Goal: Transaction & Acquisition: Purchase product/service

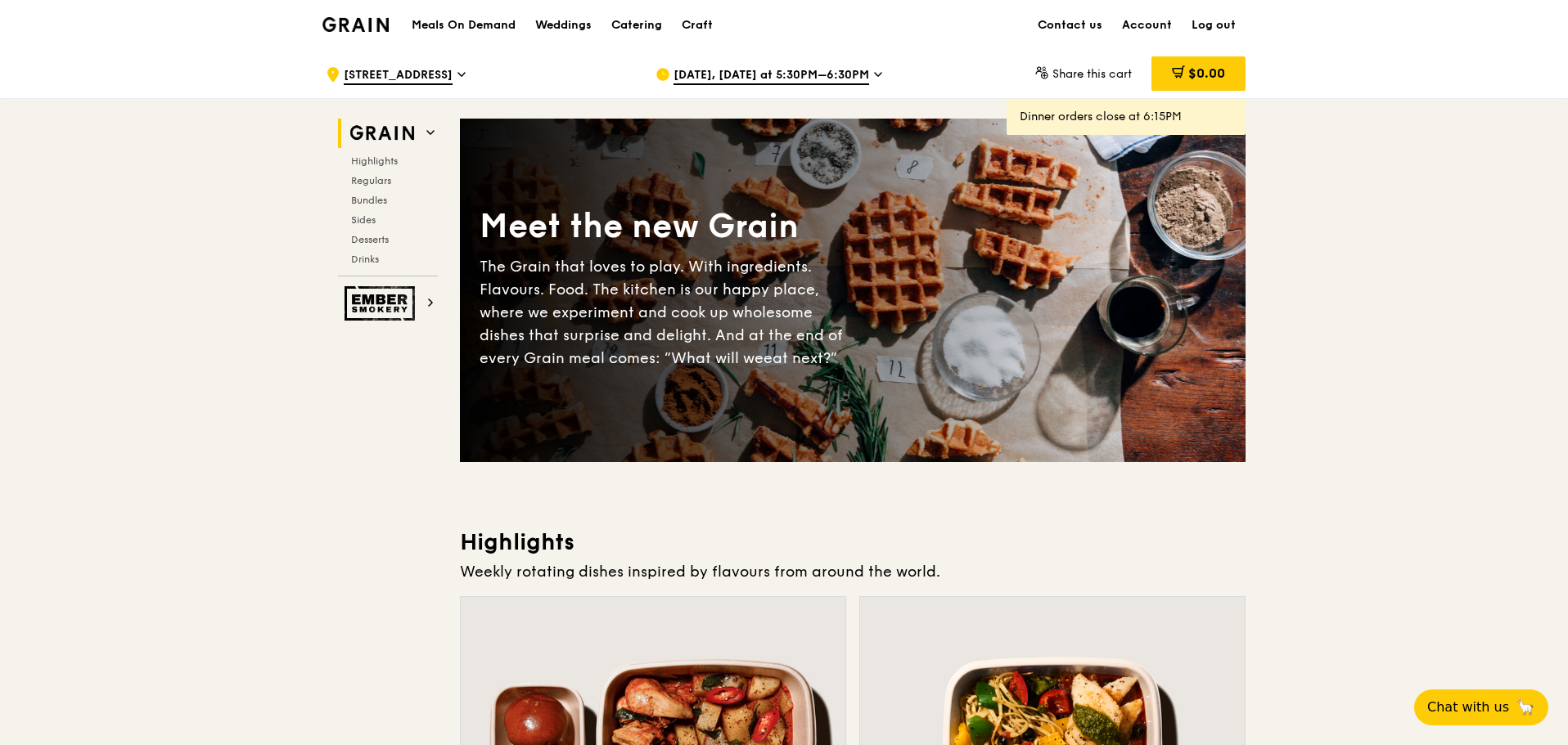
click at [784, 74] on span "[DATE], [DATE] at 5:30PM–6:30PM" at bounding box center [771, 76] width 195 height 18
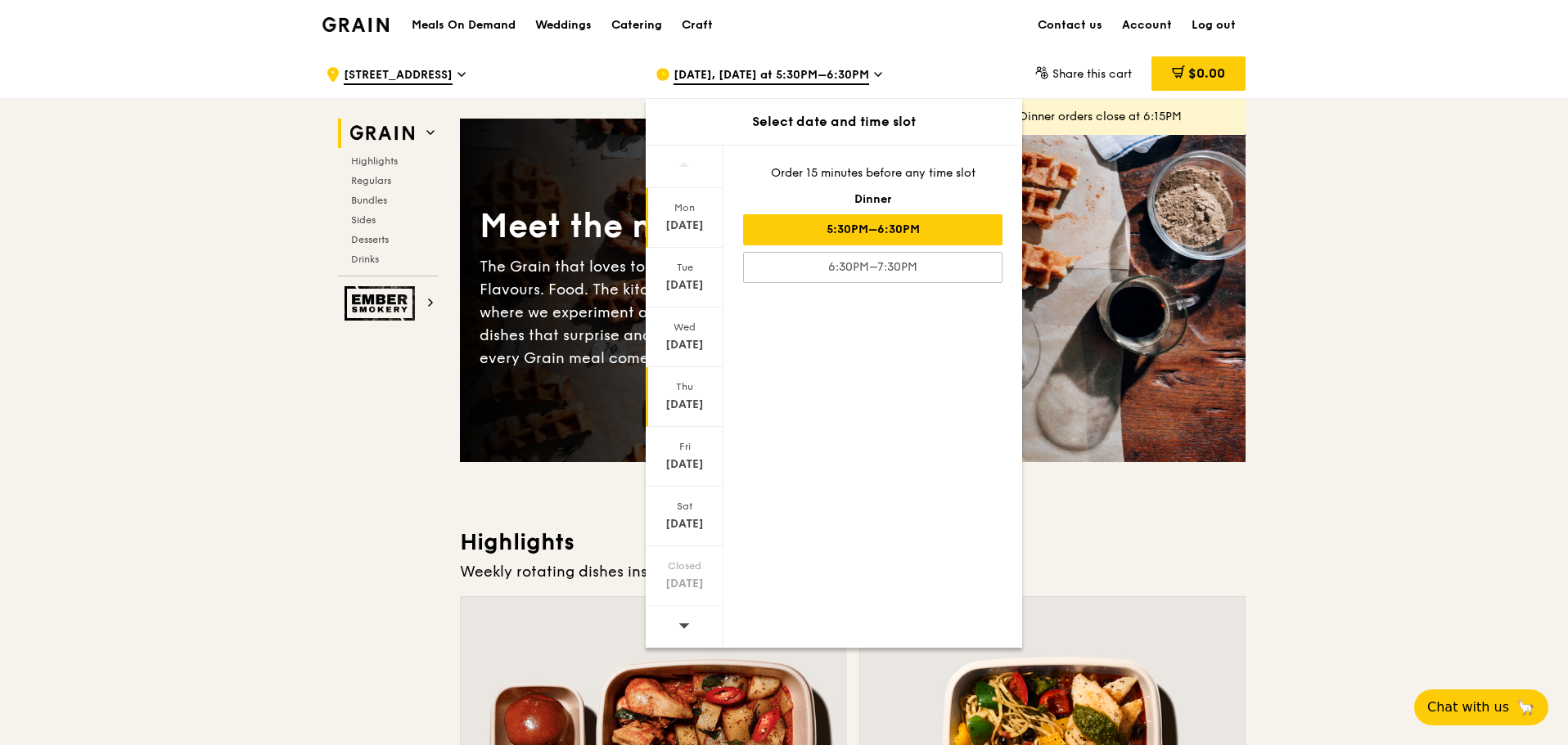
click at [700, 388] on div "Thu" at bounding box center [685, 387] width 73 height 13
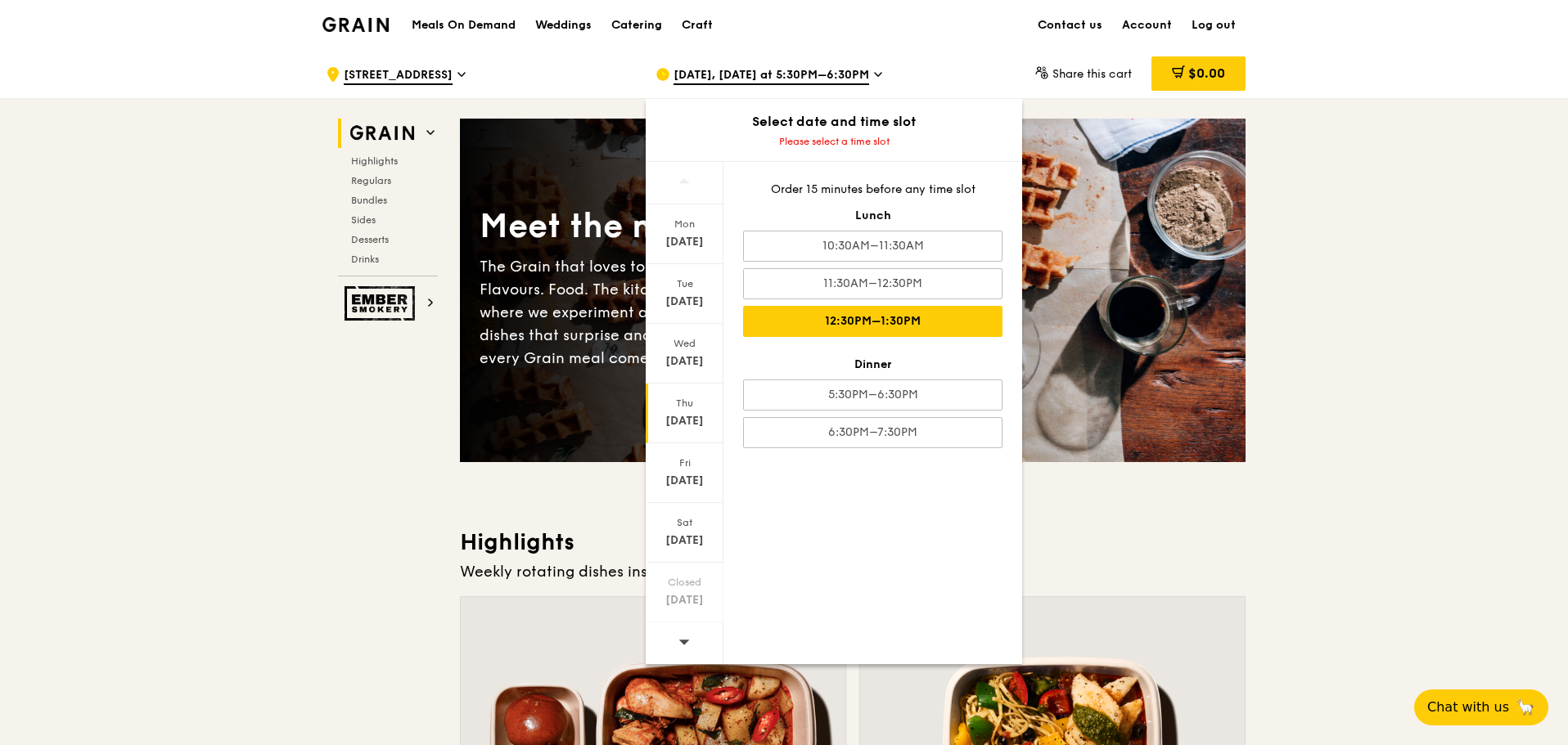
click at [937, 331] on div "12:30PM–1:30PM" at bounding box center [872, 321] width 259 height 32
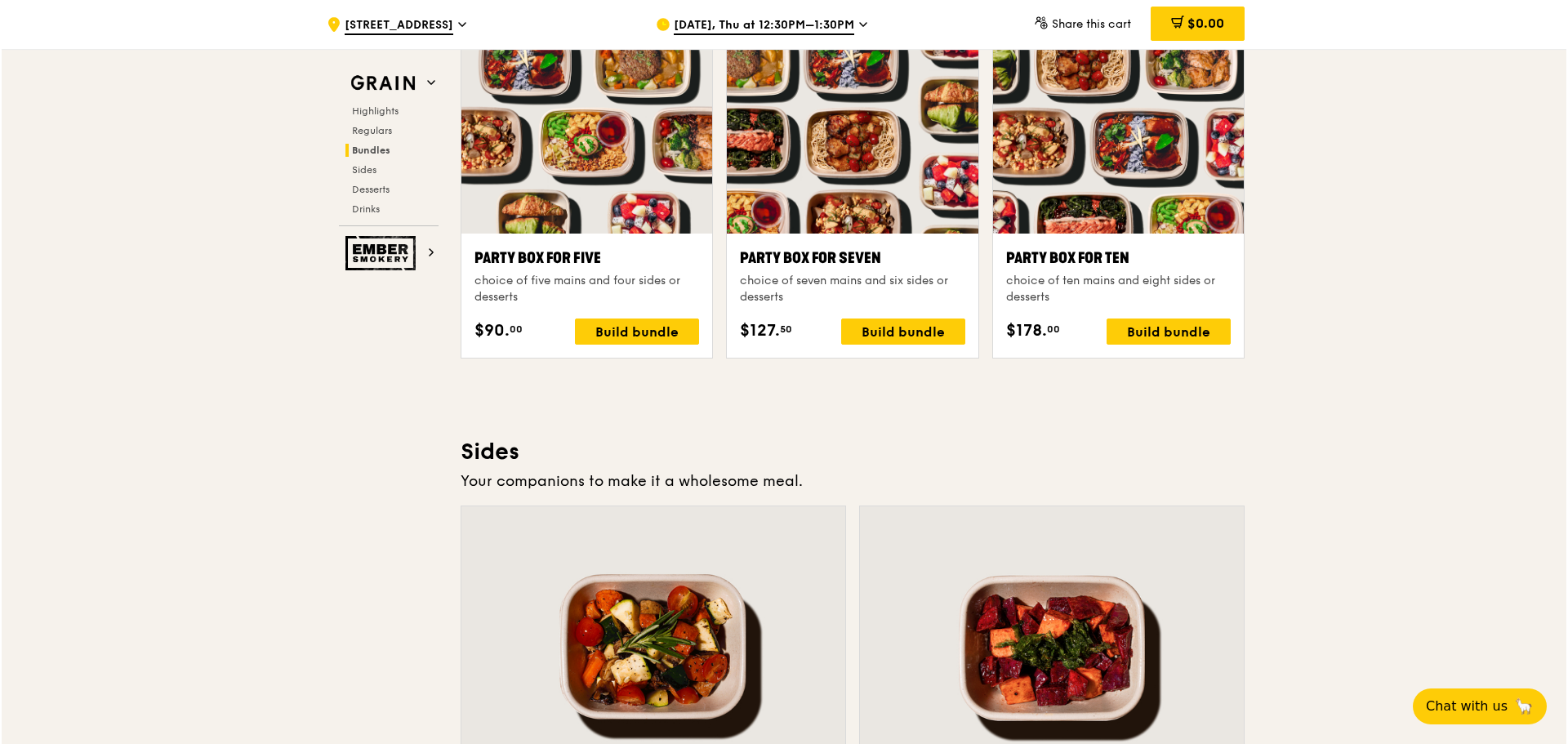
scroll to position [3186, 0]
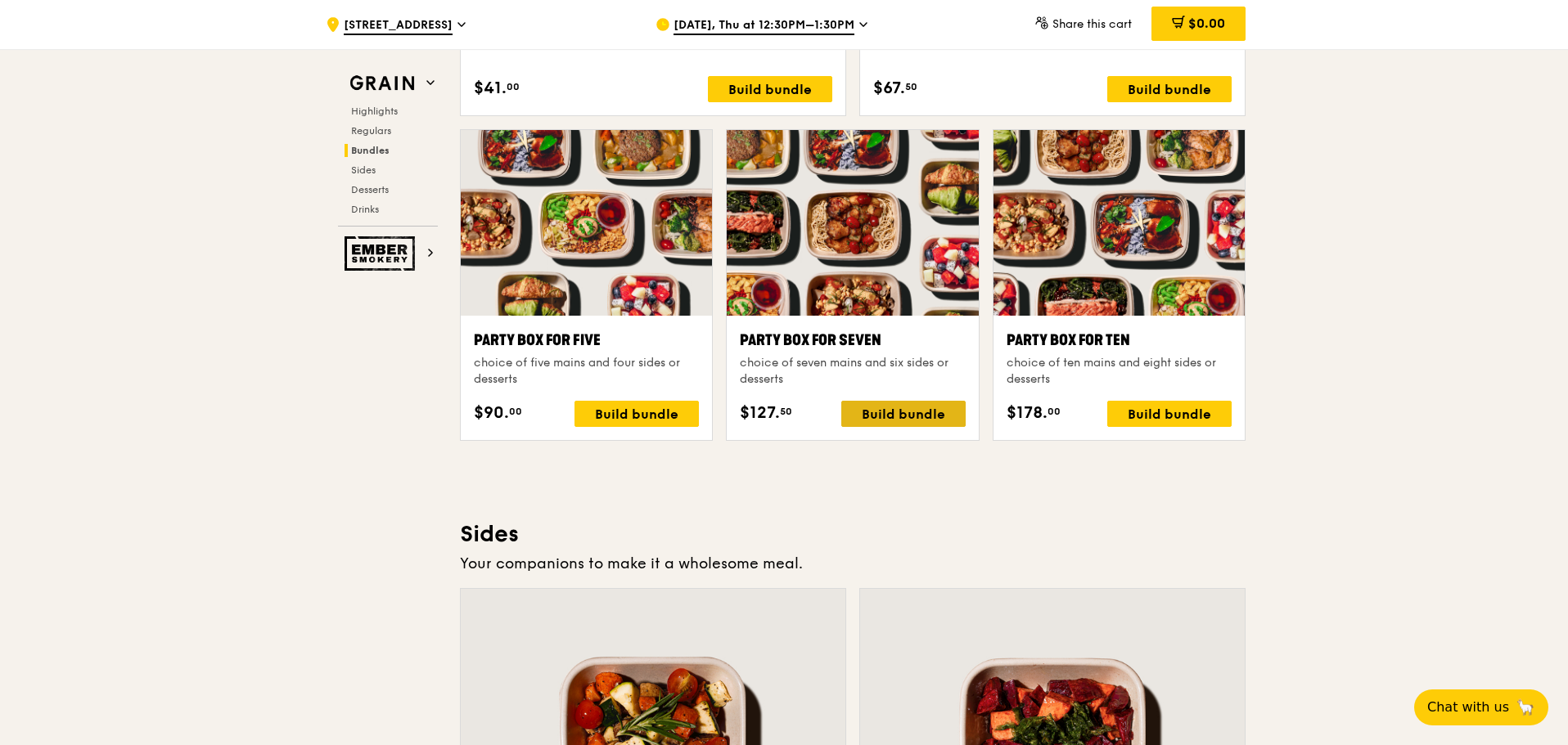
click at [895, 417] on div "Build bundle" at bounding box center [903, 413] width 124 height 26
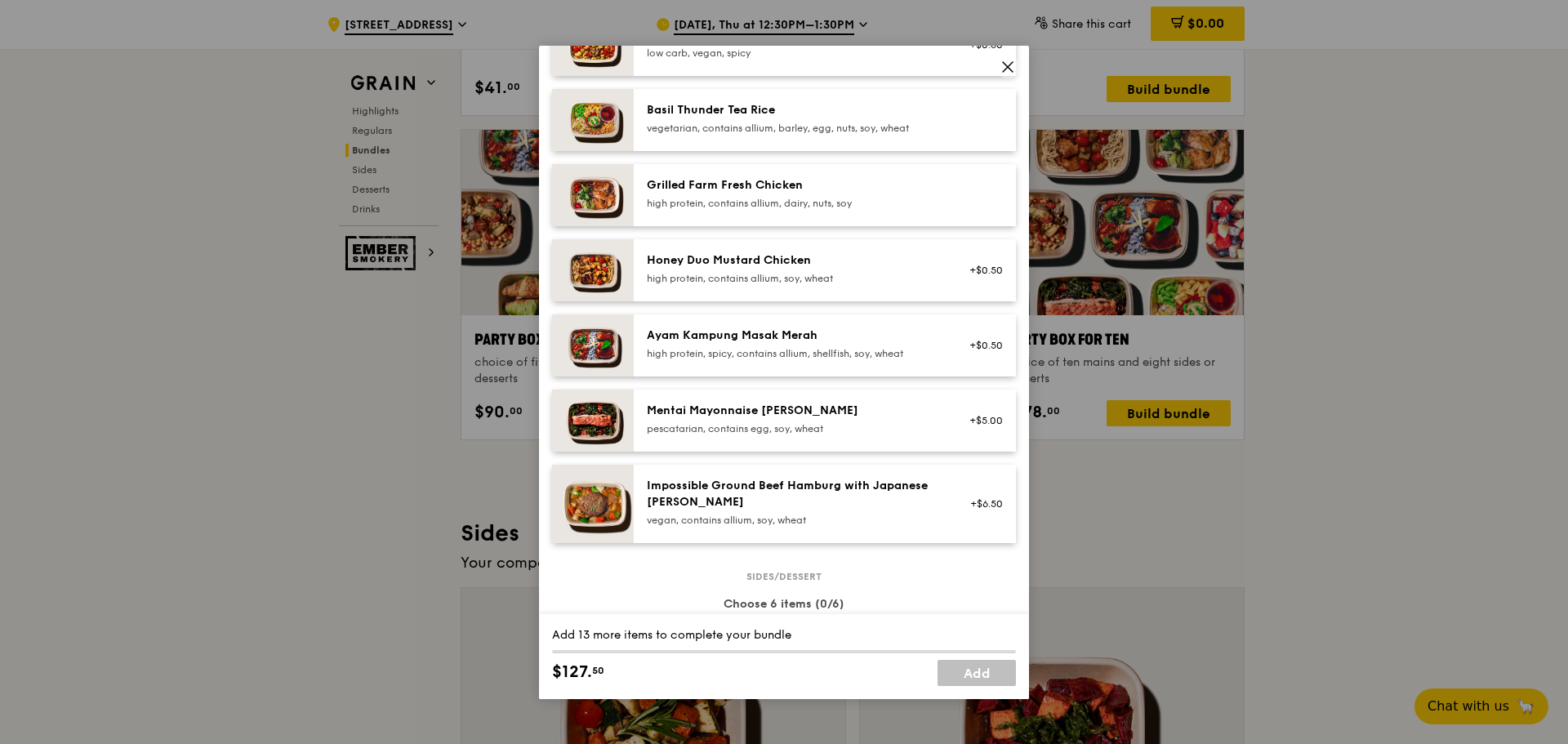
scroll to position [313, 0]
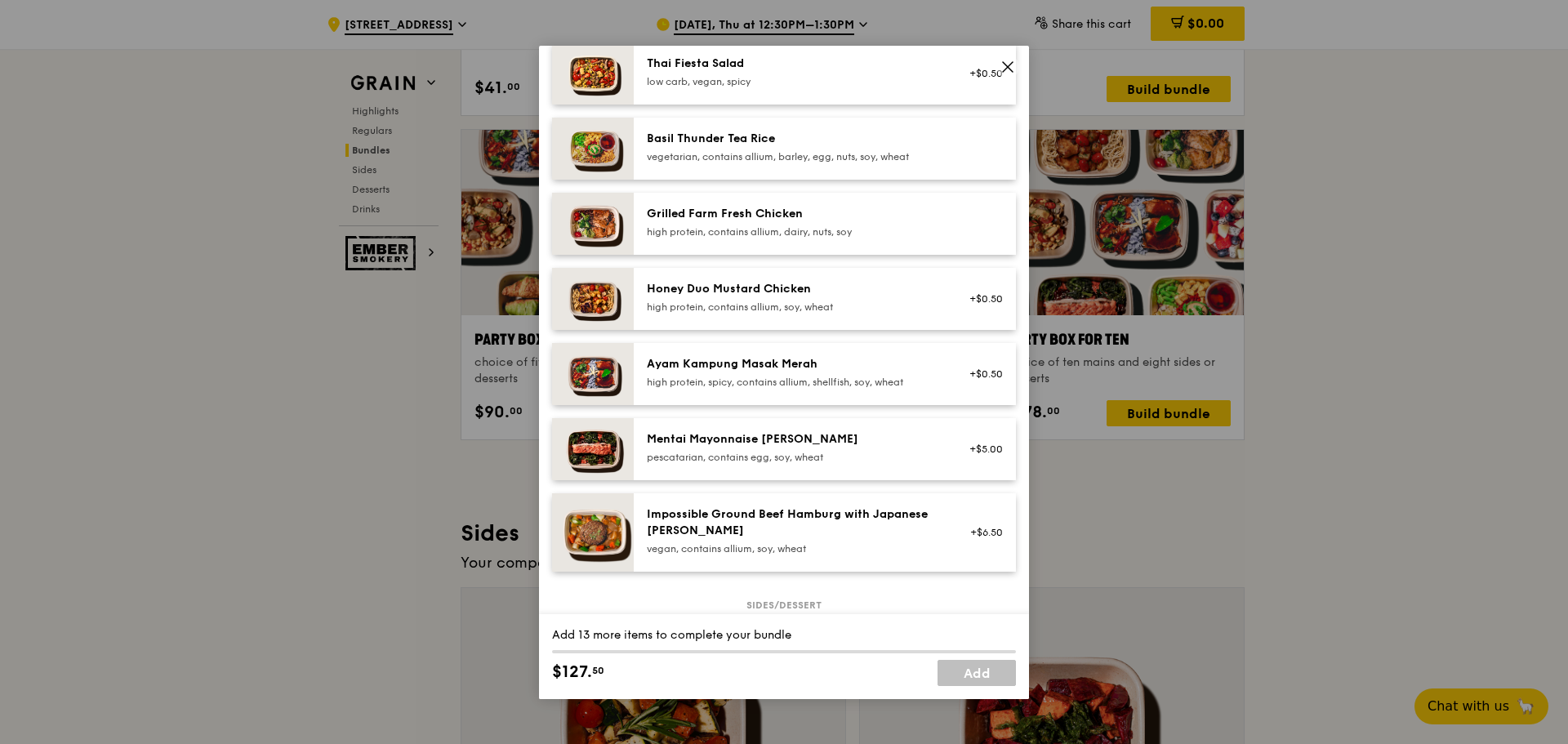
click at [873, 374] on div "Ayam Kampung Masak Merah high protein, spicy, contains allium, shellfish, soy, …" at bounding box center [794, 372] width 293 height 32
click at [849, 294] on div "Honey Duo Mustard Chicken" at bounding box center [794, 288] width 293 height 16
click at [968, 308] on link "Remove" at bounding box center [984, 308] width 37 height 11
click at [982, 379] on link "Remove" at bounding box center [984, 382] width 37 height 11
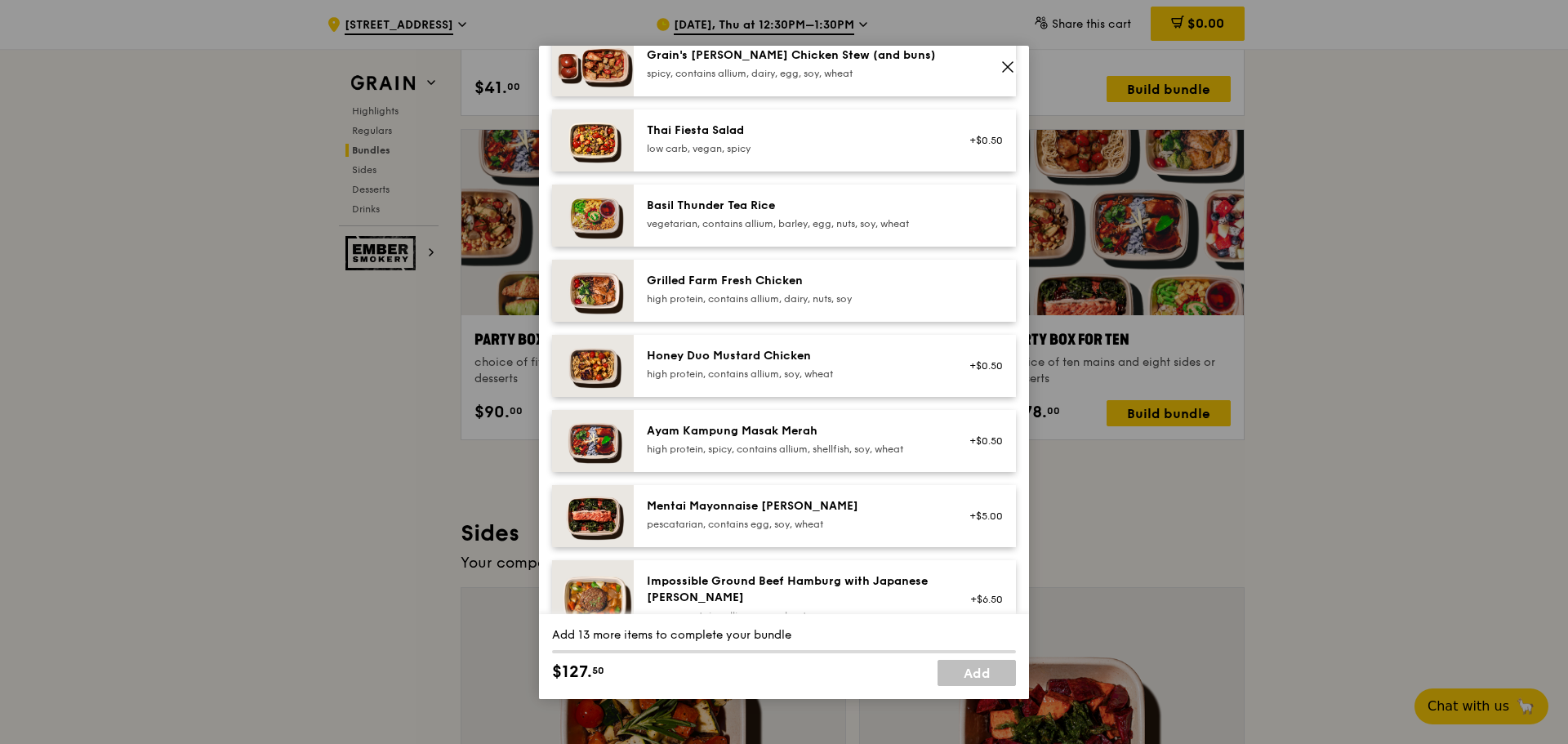
scroll to position [409, 0]
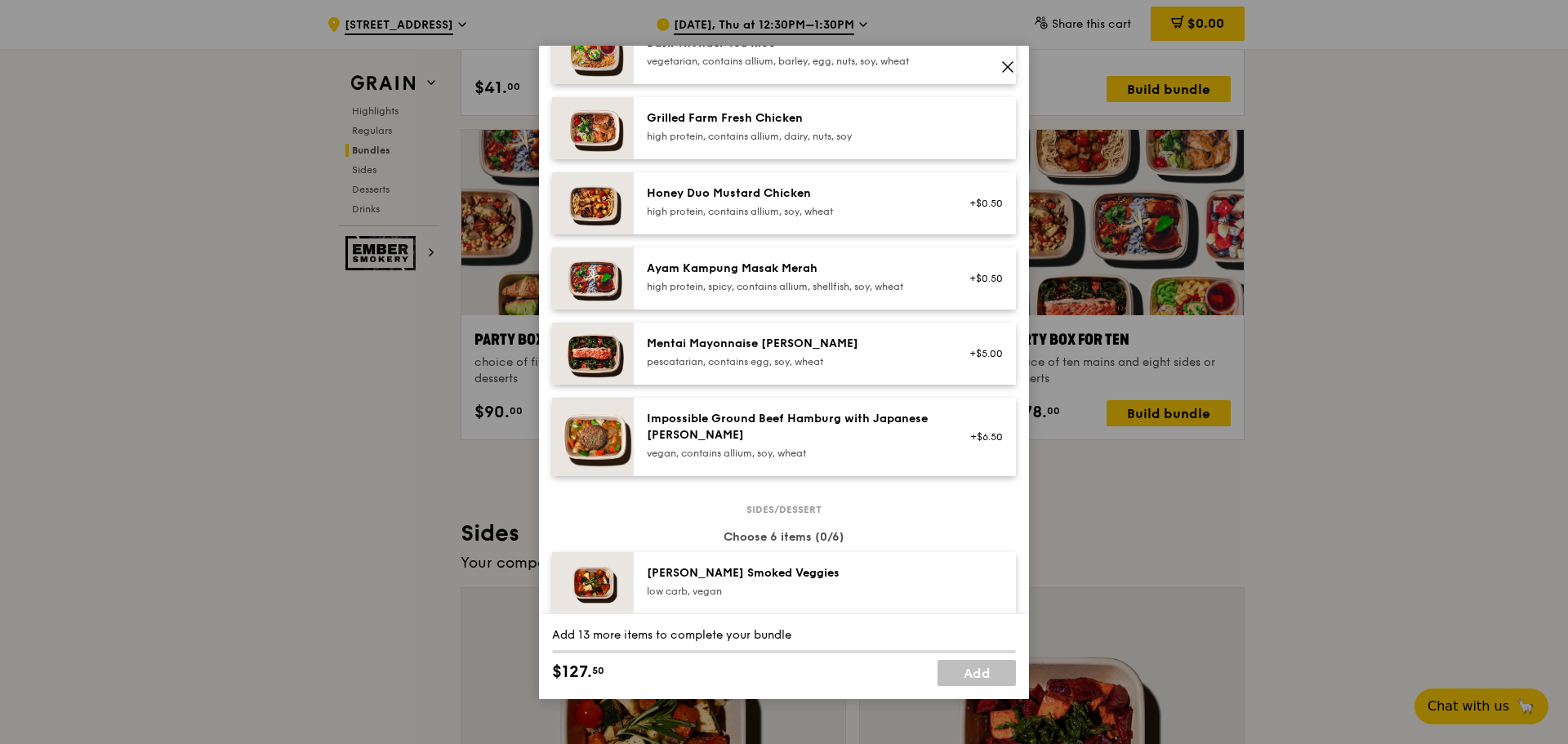
click at [807, 279] on div "Ayam Kampung Masak Merah high protein, spicy, contains allium, shellfish, soy, …" at bounding box center [794, 277] width 293 height 32
click at [794, 280] on div "high protein, spicy, contains allium, shellfish, soy, wheat" at bounding box center [794, 287] width 293 height 13
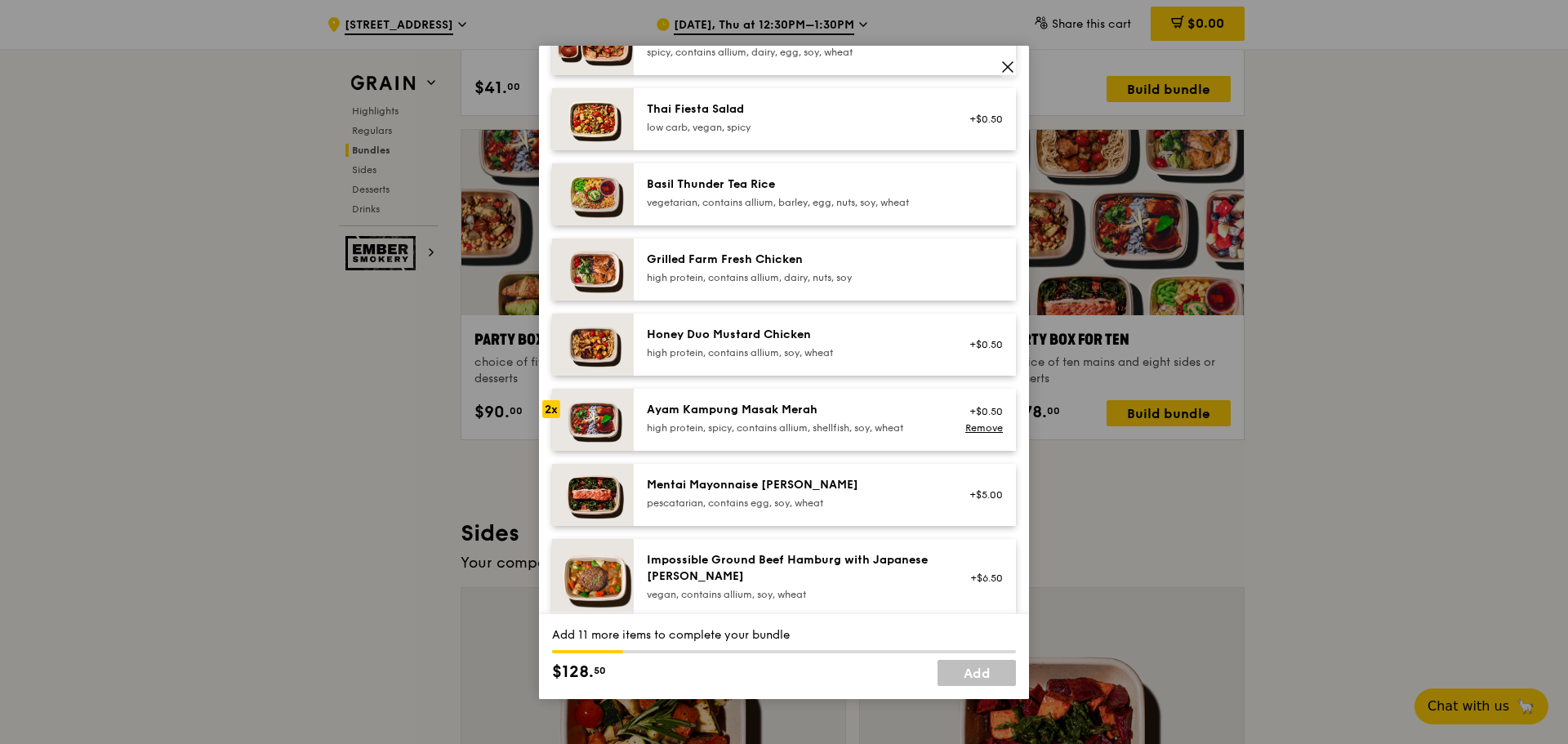
scroll to position [245, 0]
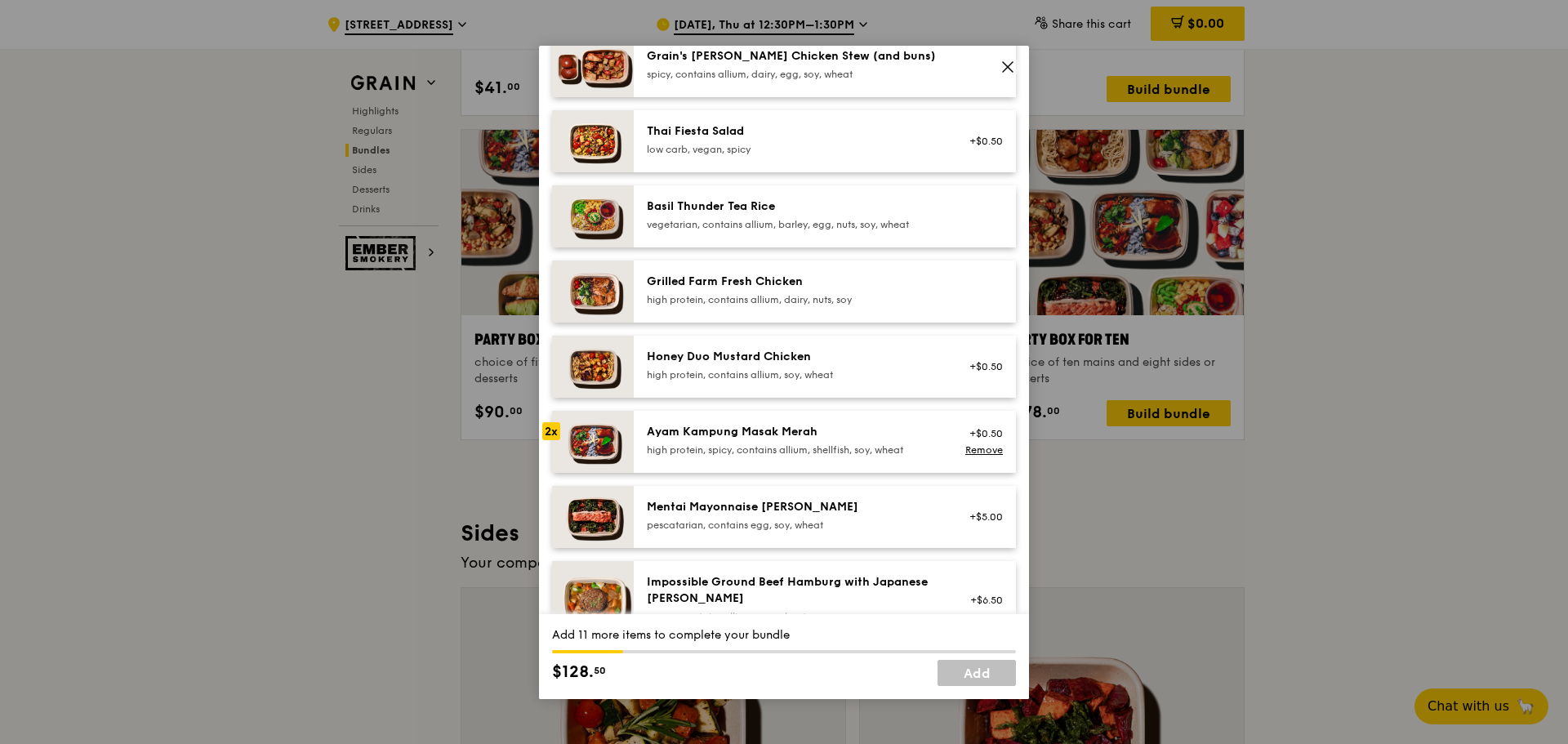
click at [797, 355] on div "Honey Duo Mustard Chicken" at bounding box center [794, 356] width 293 height 16
click at [803, 293] on div "high protein, contains allium, dairy, nuts, soy" at bounding box center [794, 300] width 293 height 13
click at [878, 353] on div "Honey Duo Mustard Chicken" at bounding box center [794, 356] width 293 height 16
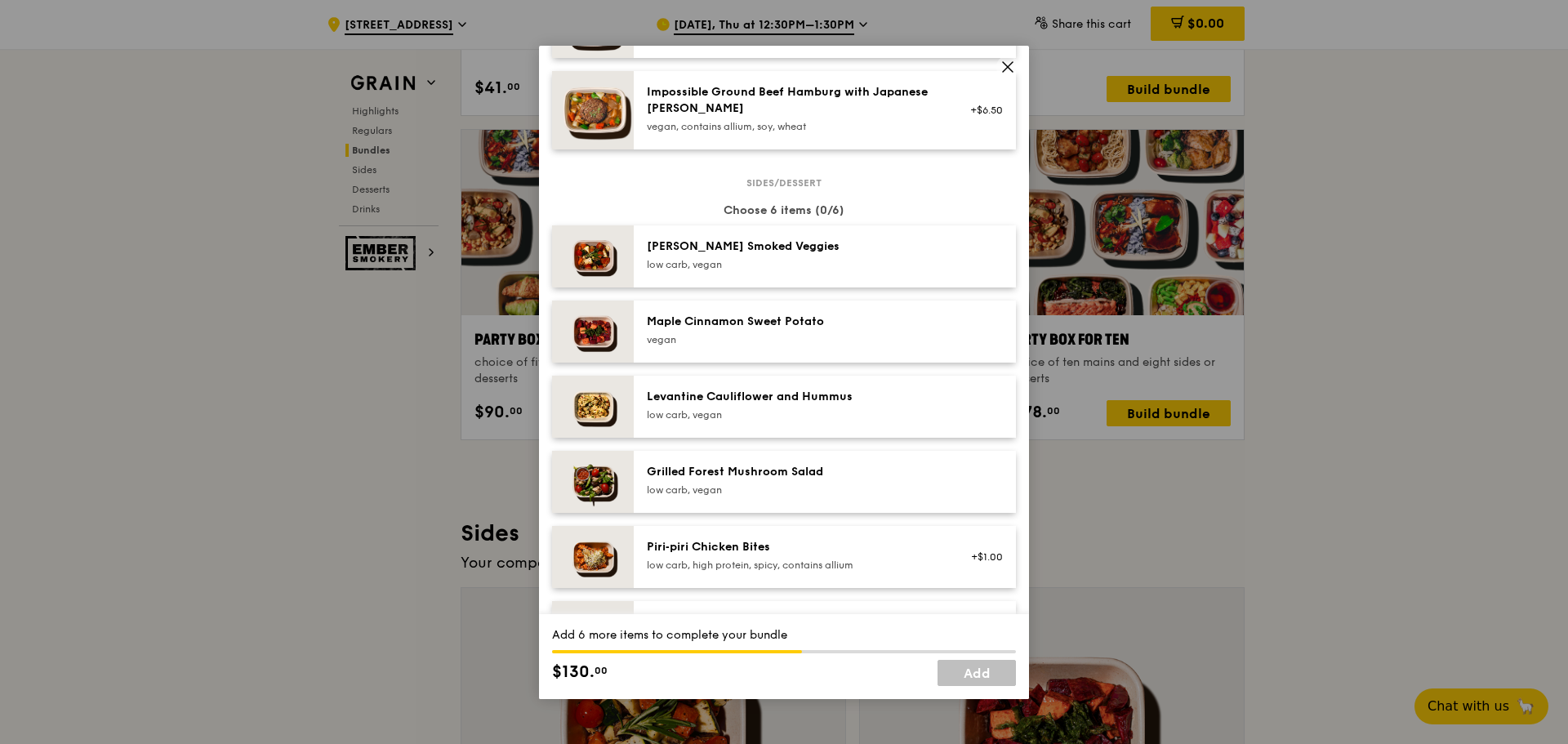
scroll to position [817, 0]
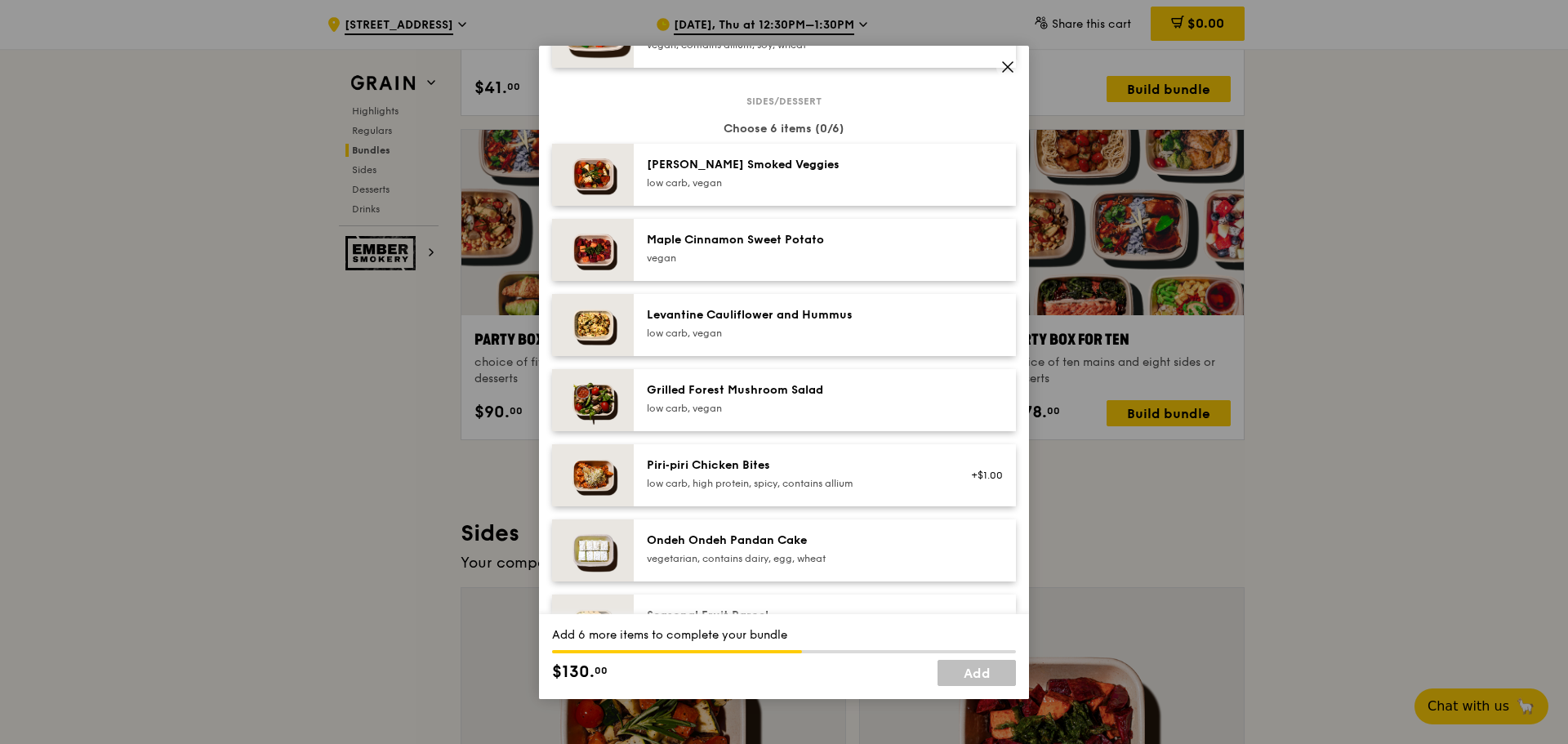
click at [839, 471] on div "Piri‑piri Chicken Bites" at bounding box center [794, 465] width 293 height 16
click at [848, 324] on div "Levantine Cauliflower and Hummus low carb, vegan" at bounding box center [794, 324] width 293 height 32
click at [865, 180] on div "low carb, vegan" at bounding box center [794, 183] width 293 height 13
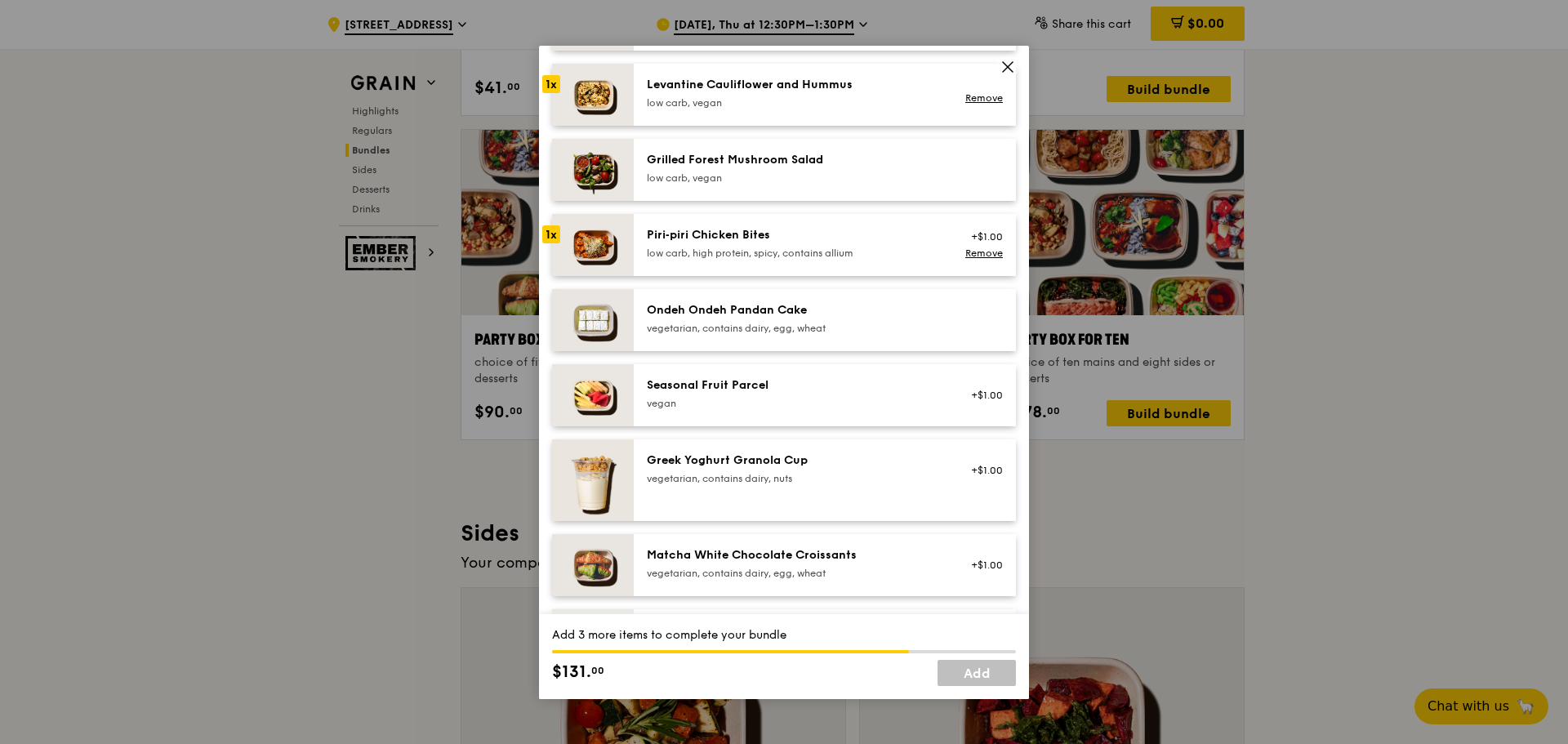
scroll to position [1062, 0]
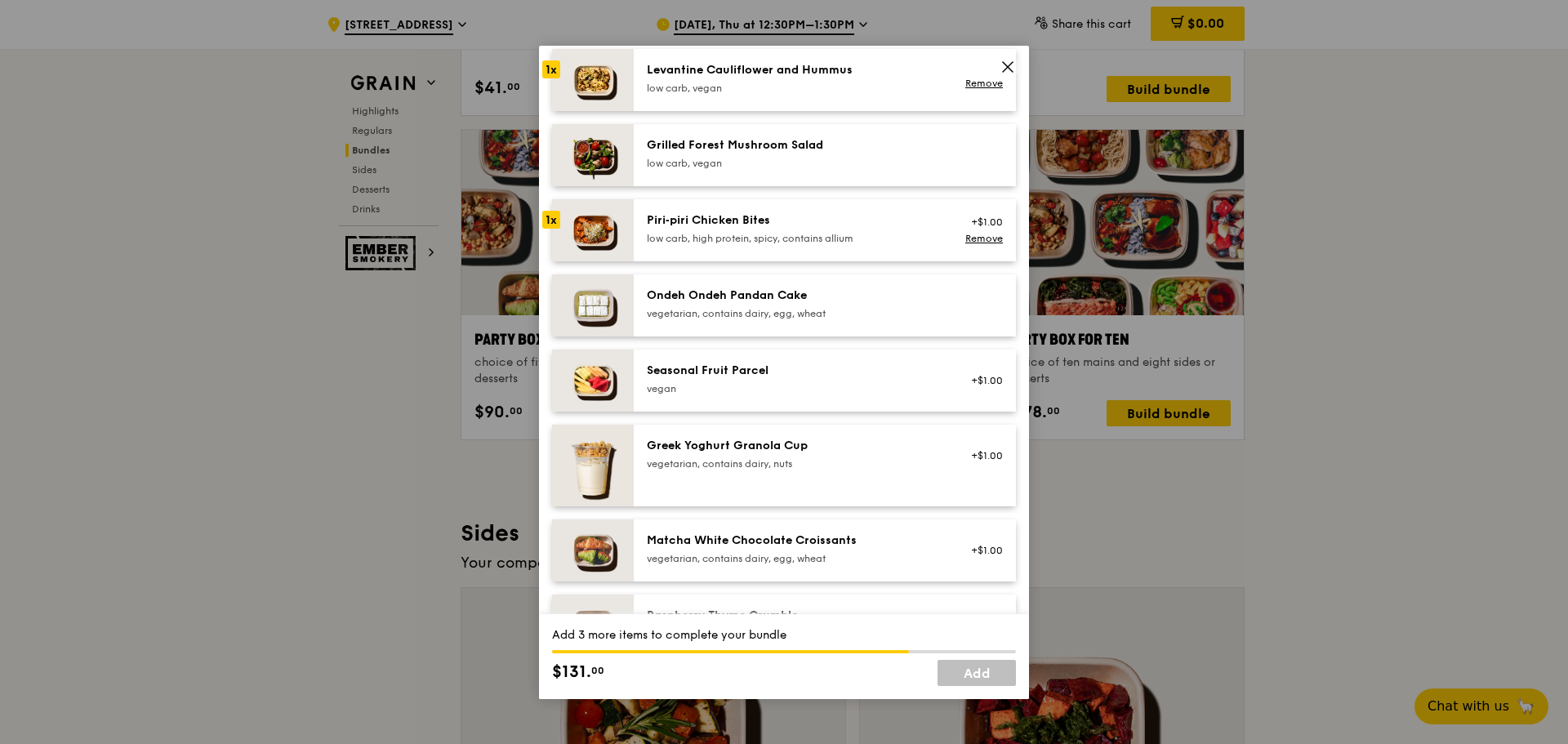
click at [843, 372] on div "Seasonal Fruit Parcel" at bounding box center [794, 371] width 293 height 16
click at [852, 369] on div "Seasonal Fruit Parcel" at bounding box center [794, 371] width 293 height 16
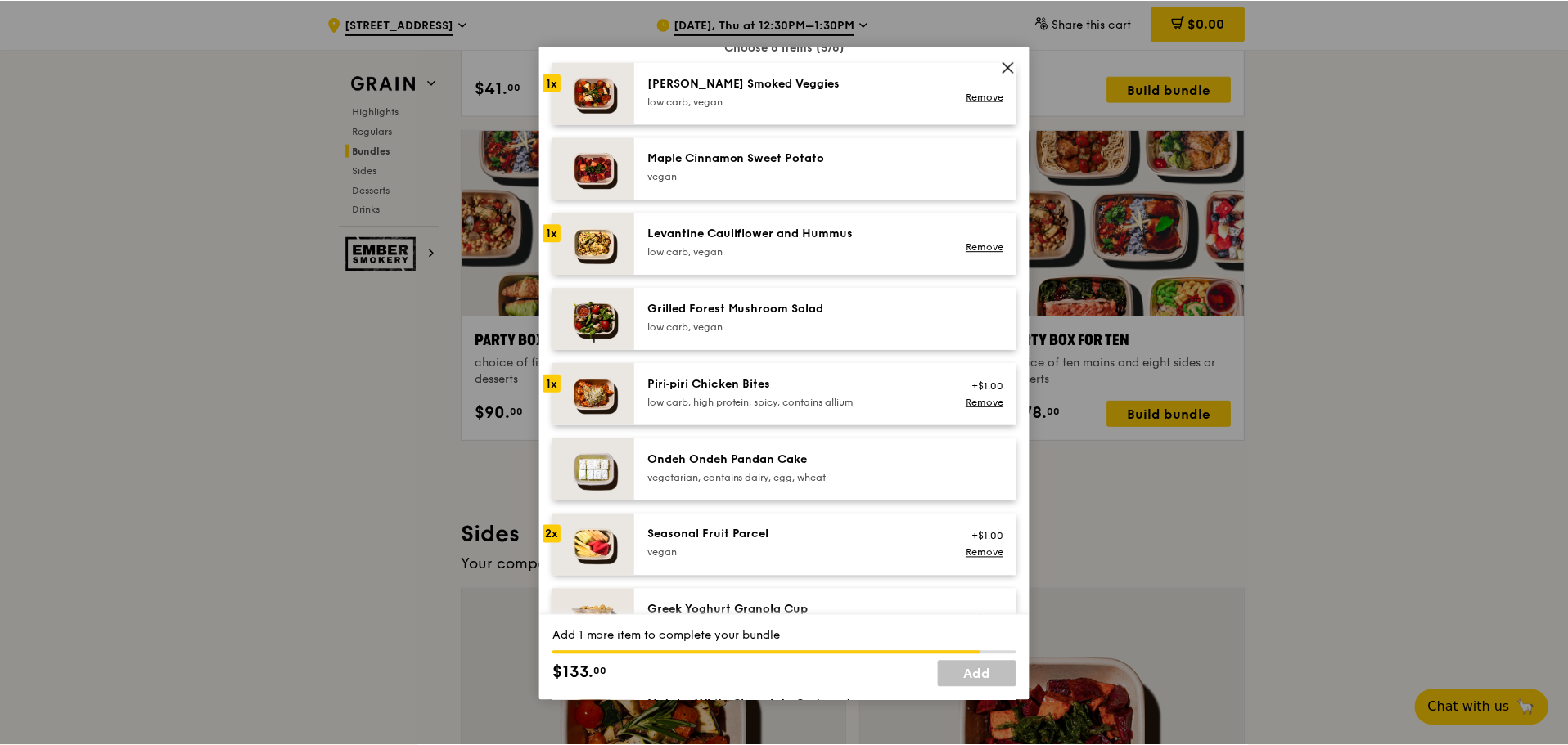
scroll to position [818, 0]
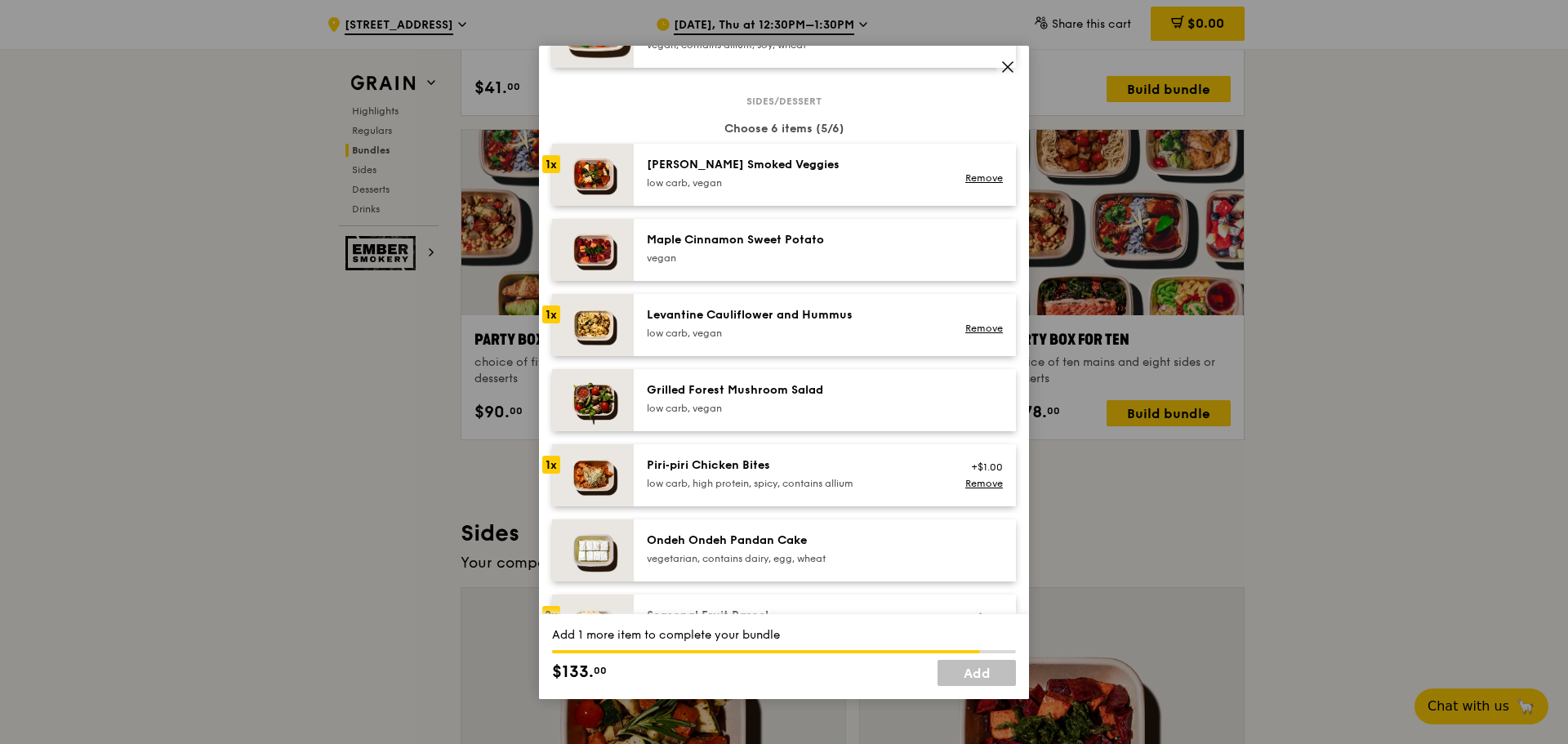
click at [934, 476] on div "Piri‑piri Chicken Bites low carb, high protein, spicy, contains allium" at bounding box center [794, 476] width 313 height 36
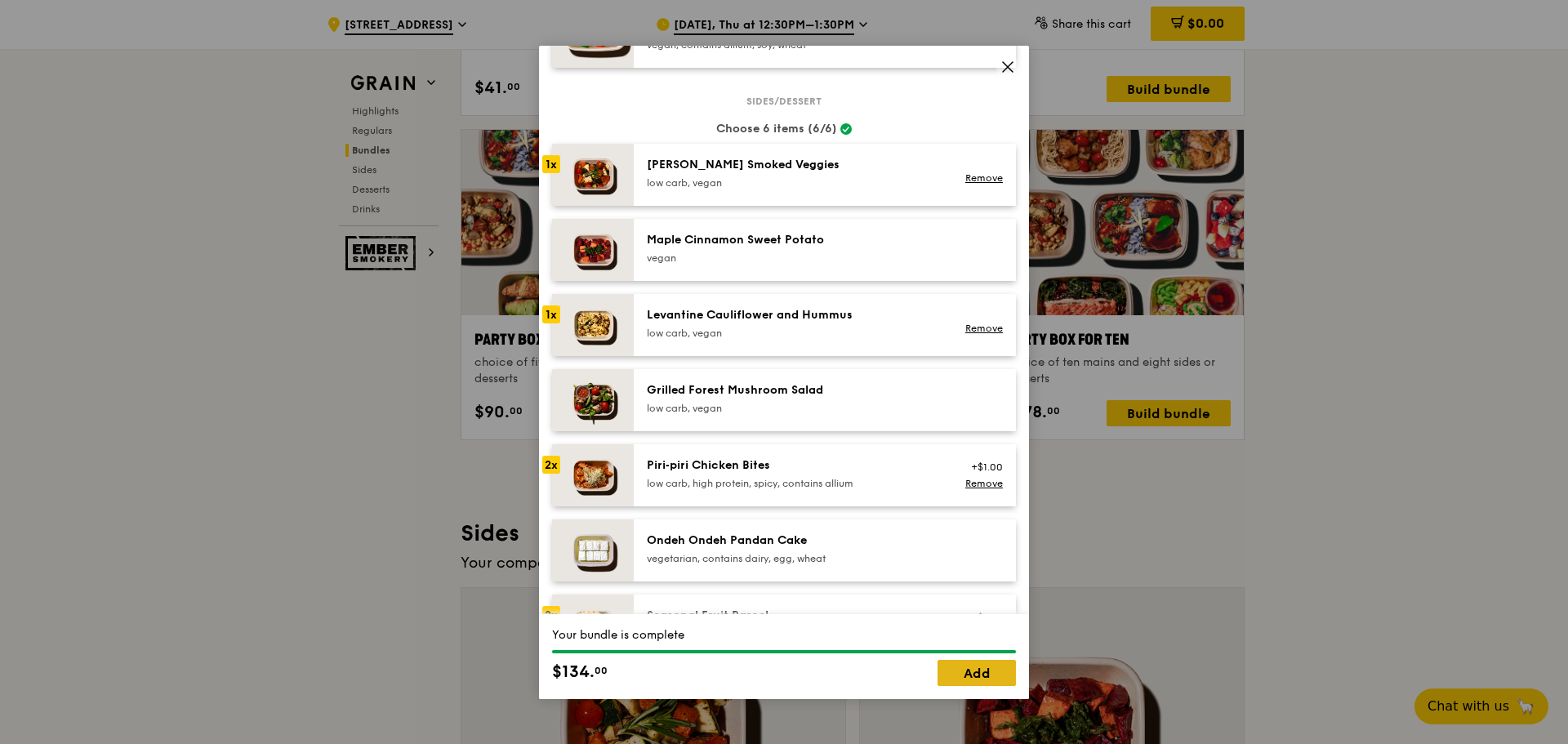
click at [973, 668] on link "Add" at bounding box center [977, 672] width 78 height 26
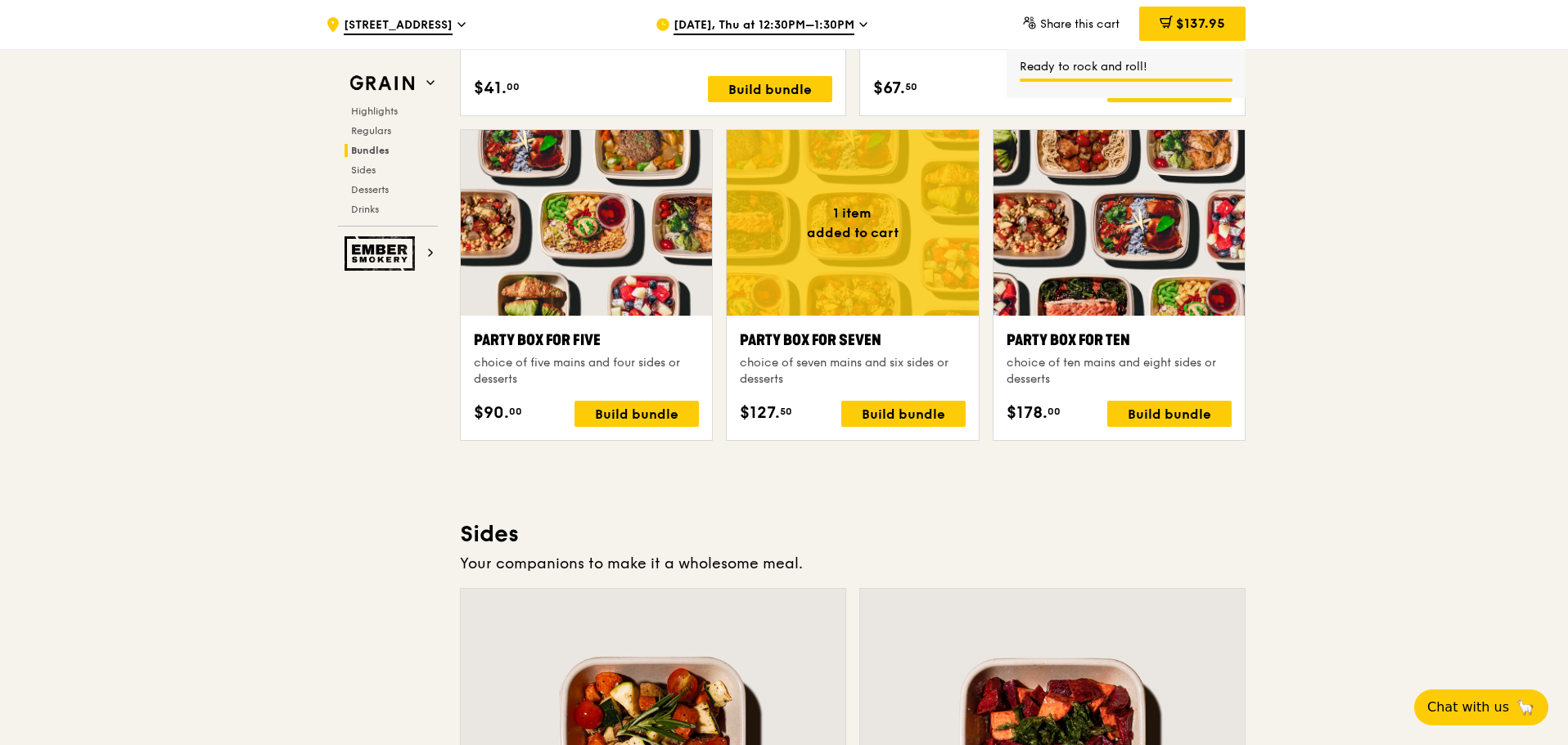
click at [1336, 461] on div ".cls-1 { fill: none; stroke: #fff; stroke-linecap: round; stroke-linejoin: roun…" at bounding box center [784, 312] width 1568 height 6908
click at [1359, 404] on div ".cls-1 { fill: none; stroke: #fff; stroke-linecap: round; stroke-linejoin: roun…" at bounding box center [784, 312] width 1568 height 6908
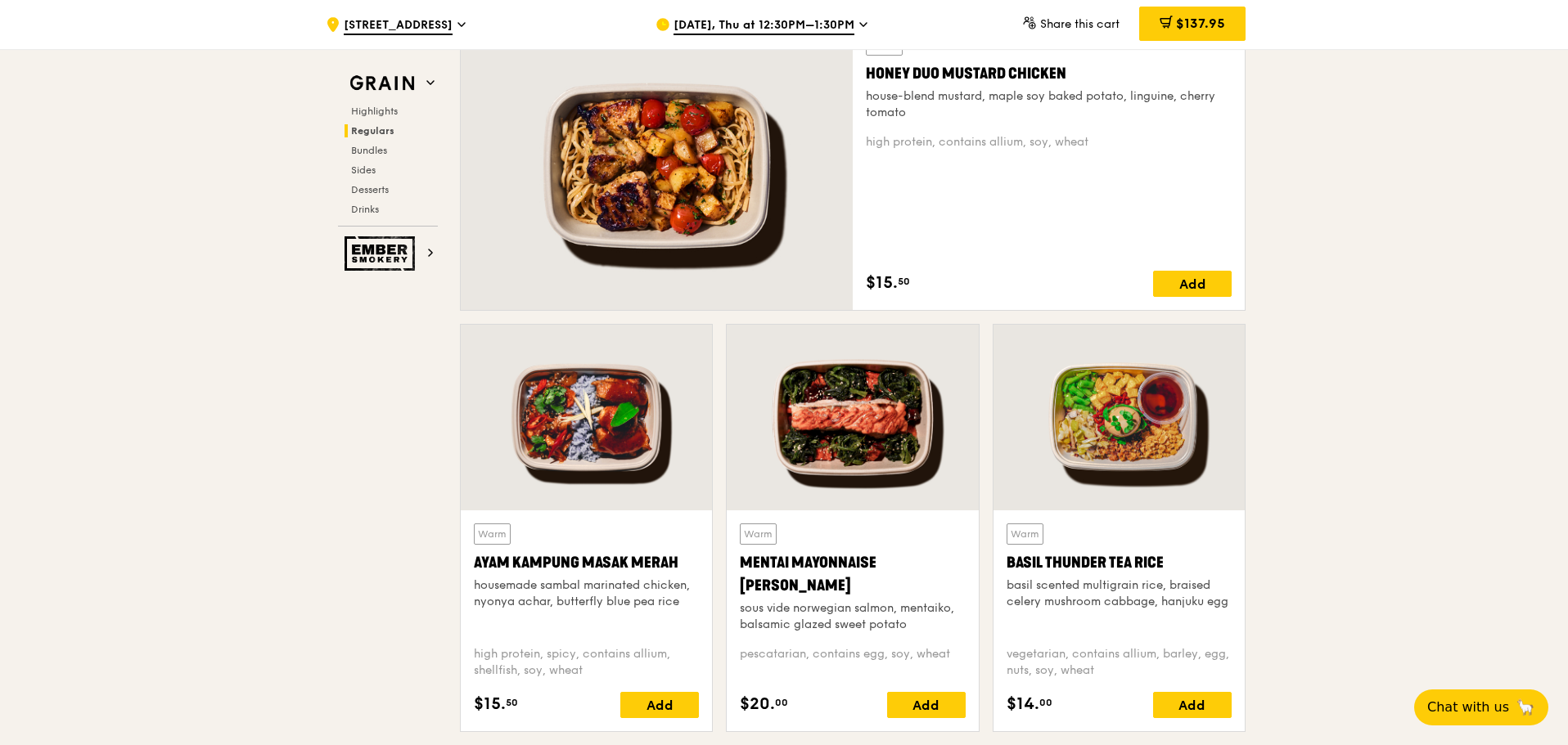
scroll to position [1227, 0]
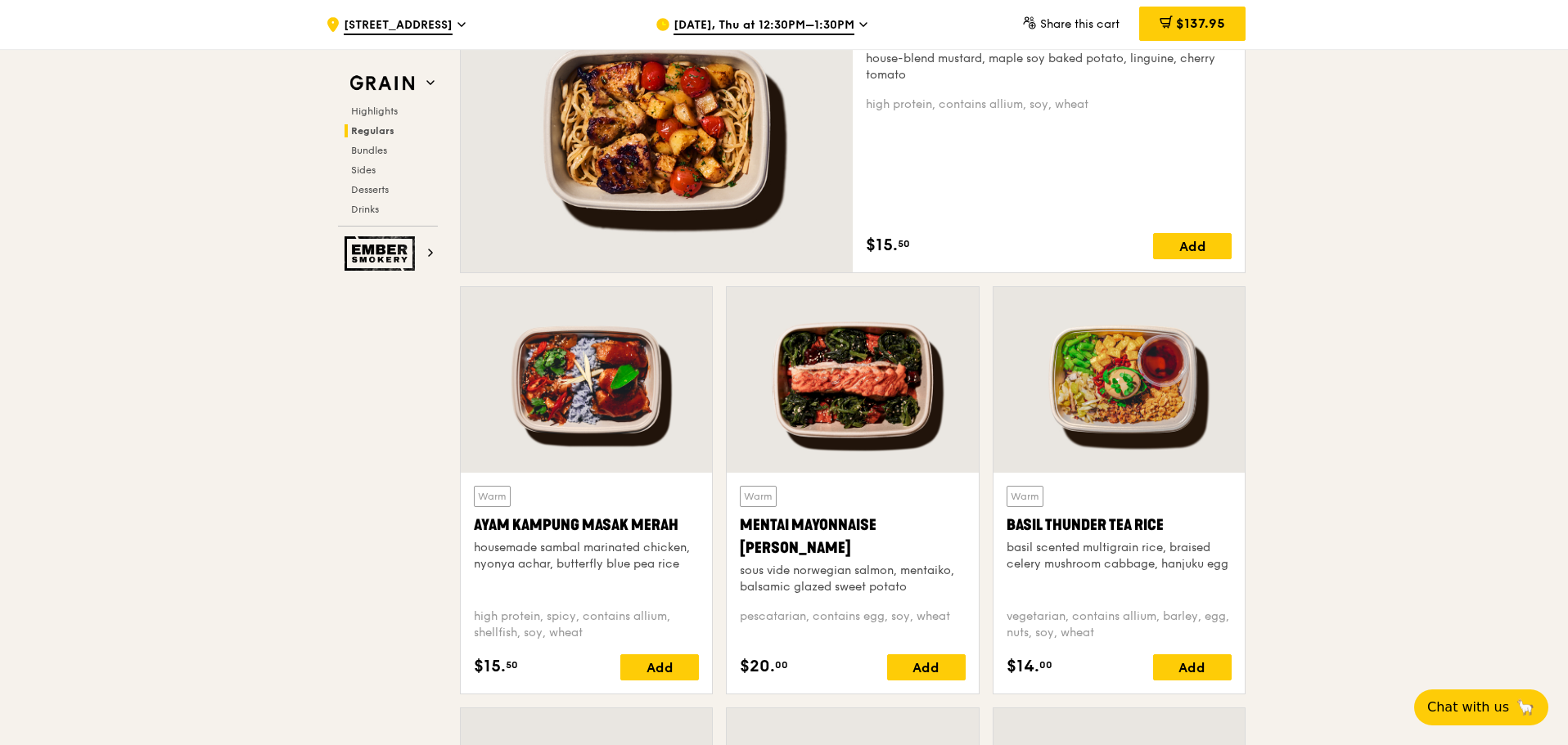
click at [658, 667] on div "Add" at bounding box center [659, 667] width 78 height 26
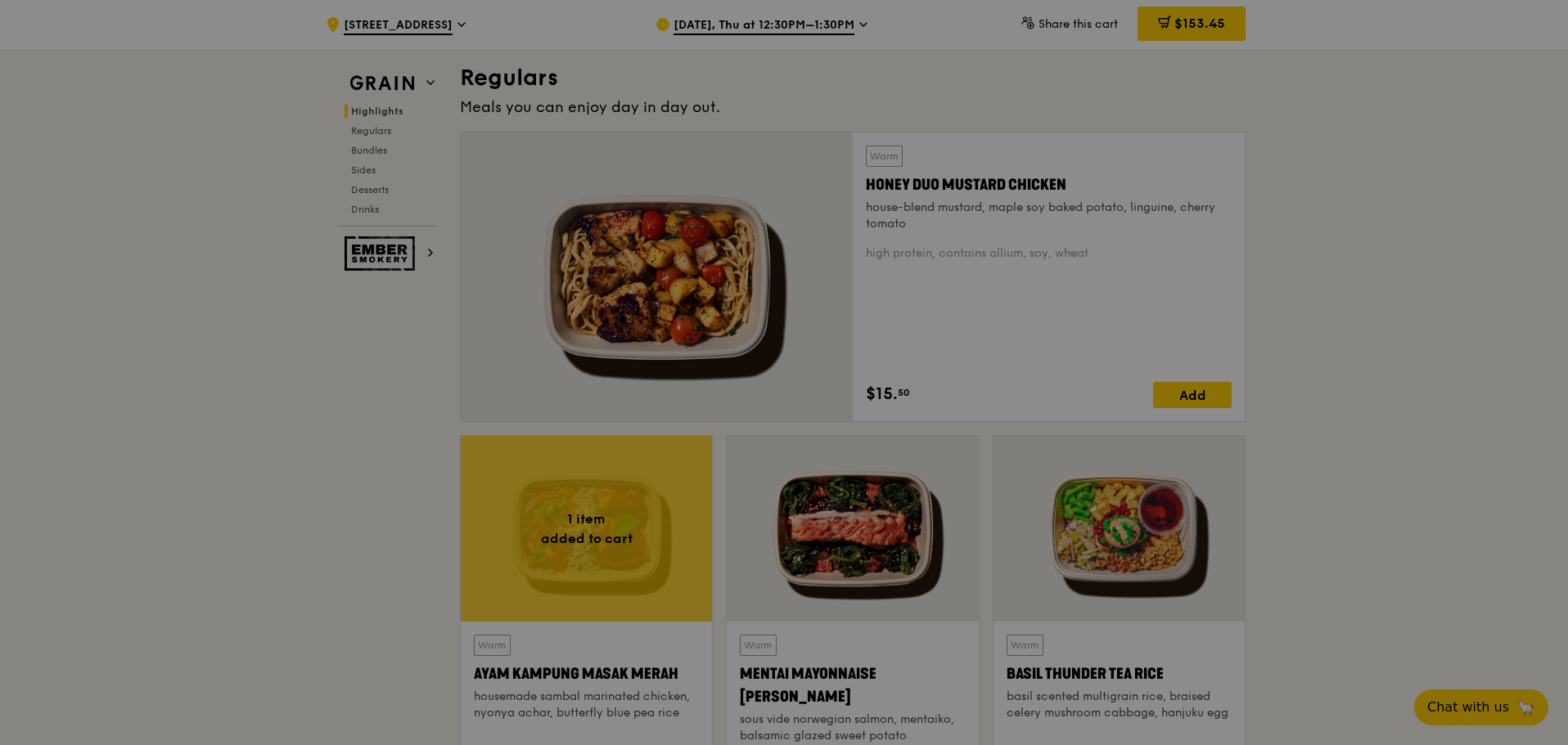
scroll to position [1063, 0]
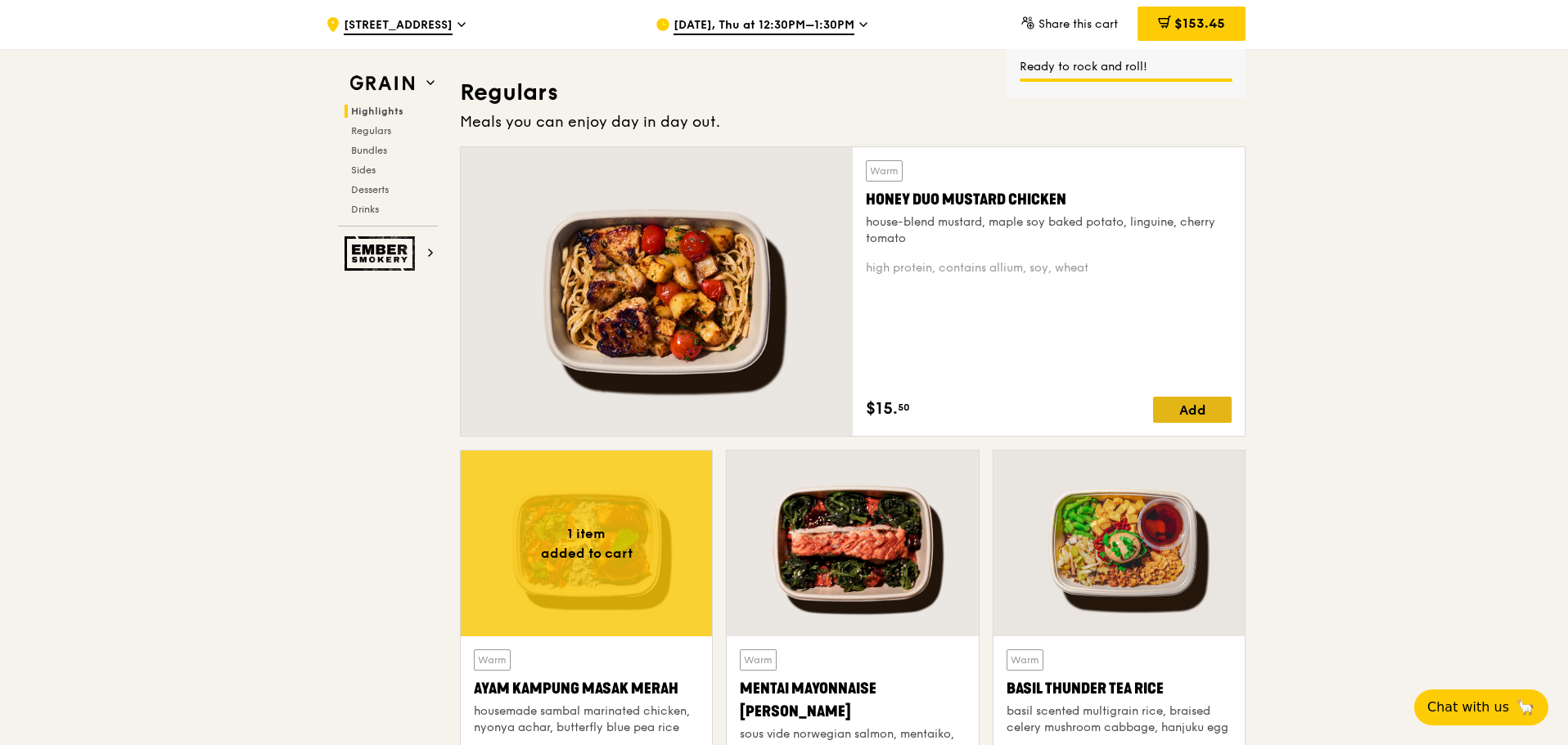
click at [1197, 405] on div "Add" at bounding box center [1192, 409] width 78 height 26
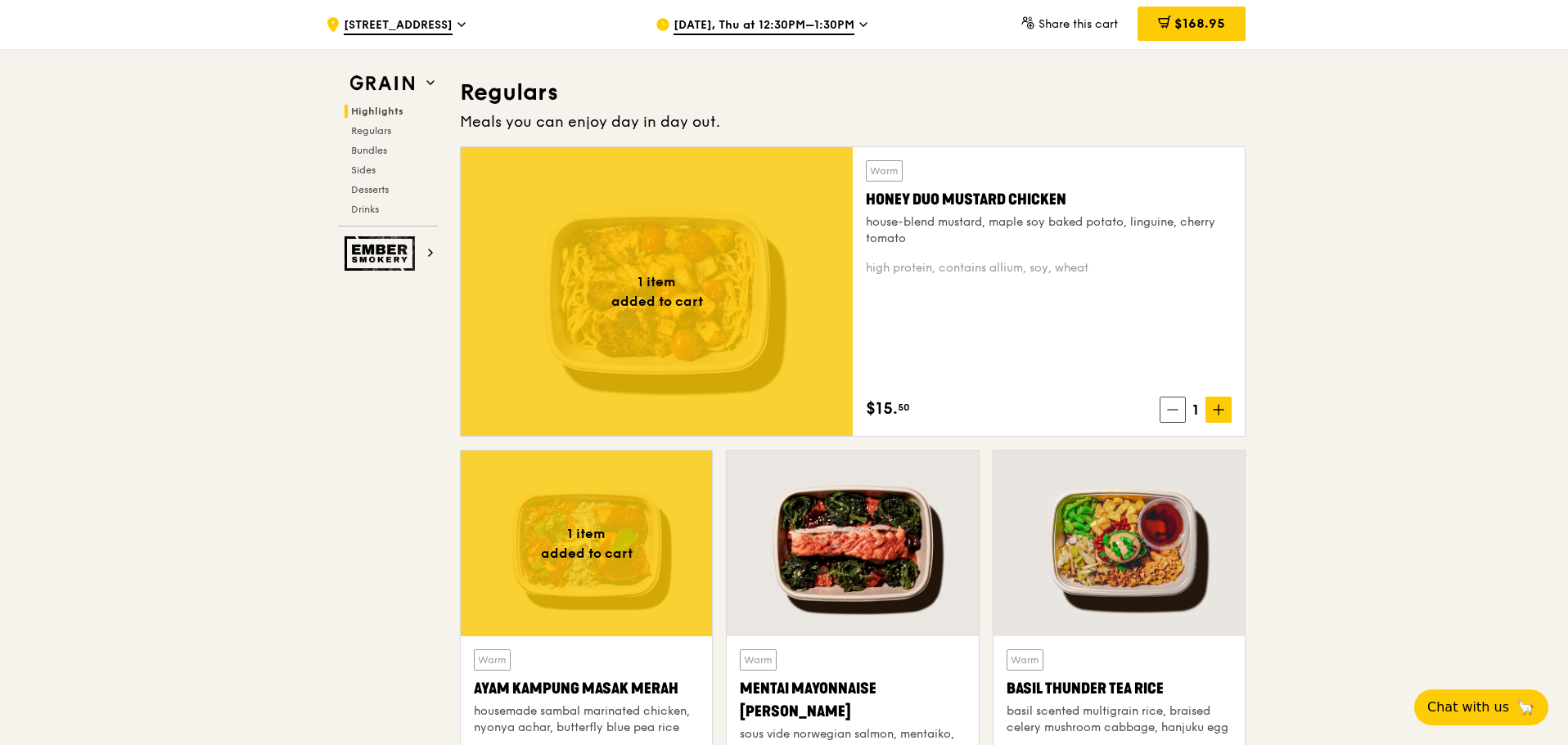
click at [1184, 18] on span "$168.95" at bounding box center [1200, 23] width 51 height 15
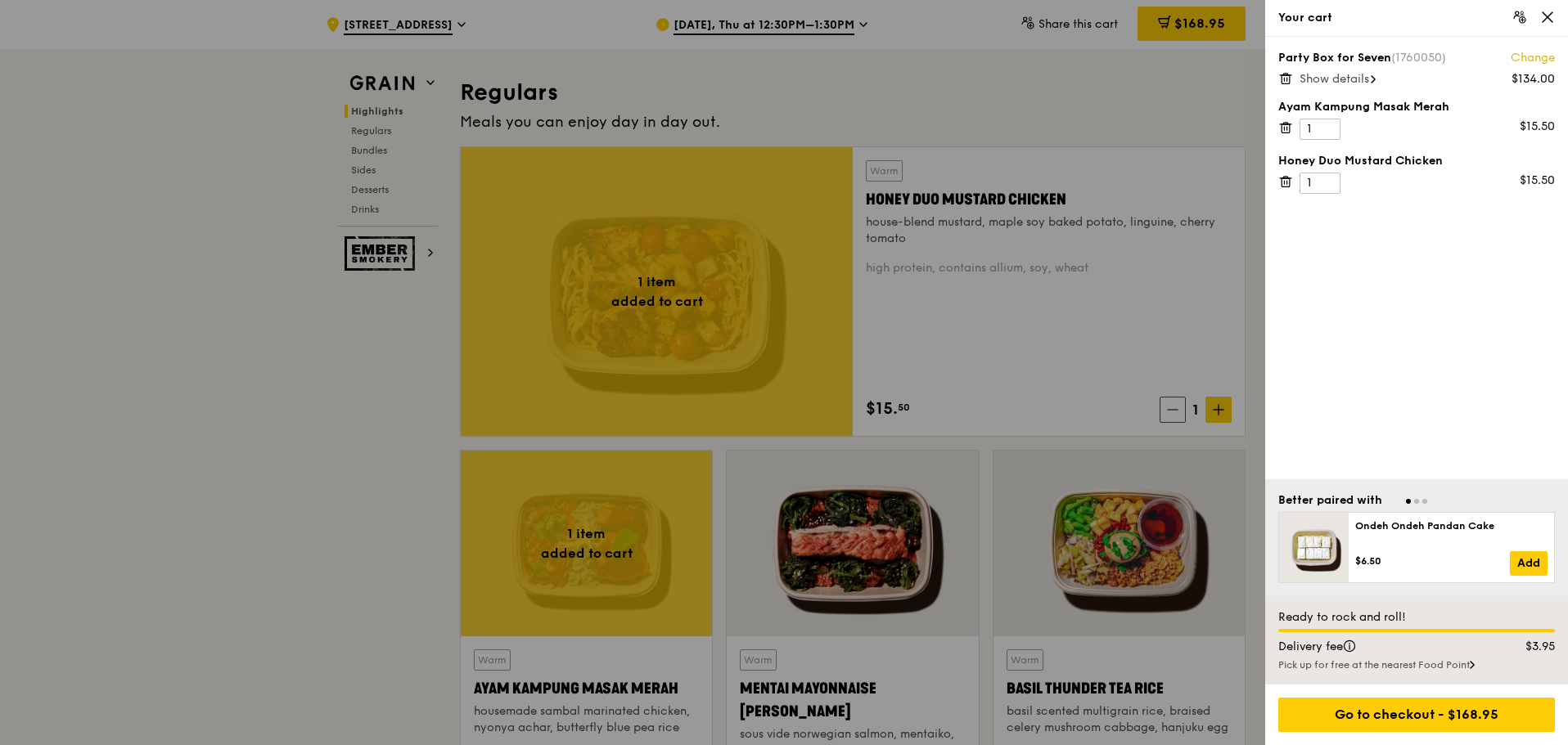
click at [1354, 81] on span "Show details" at bounding box center [1334, 78] width 70 height 14
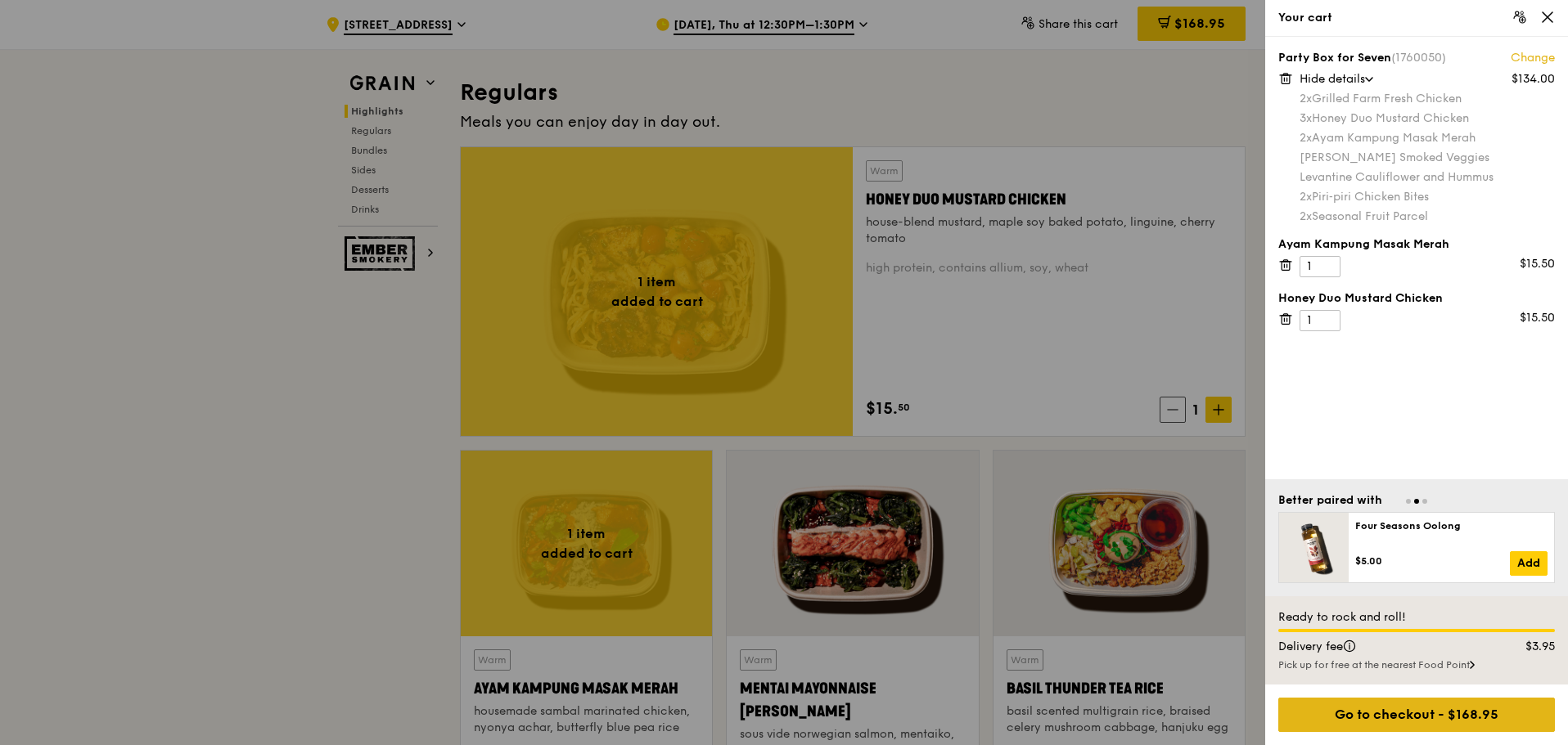
click at [1395, 711] on div "Go to checkout - $168.95" at bounding box center [1416, 715] width 276 height 34
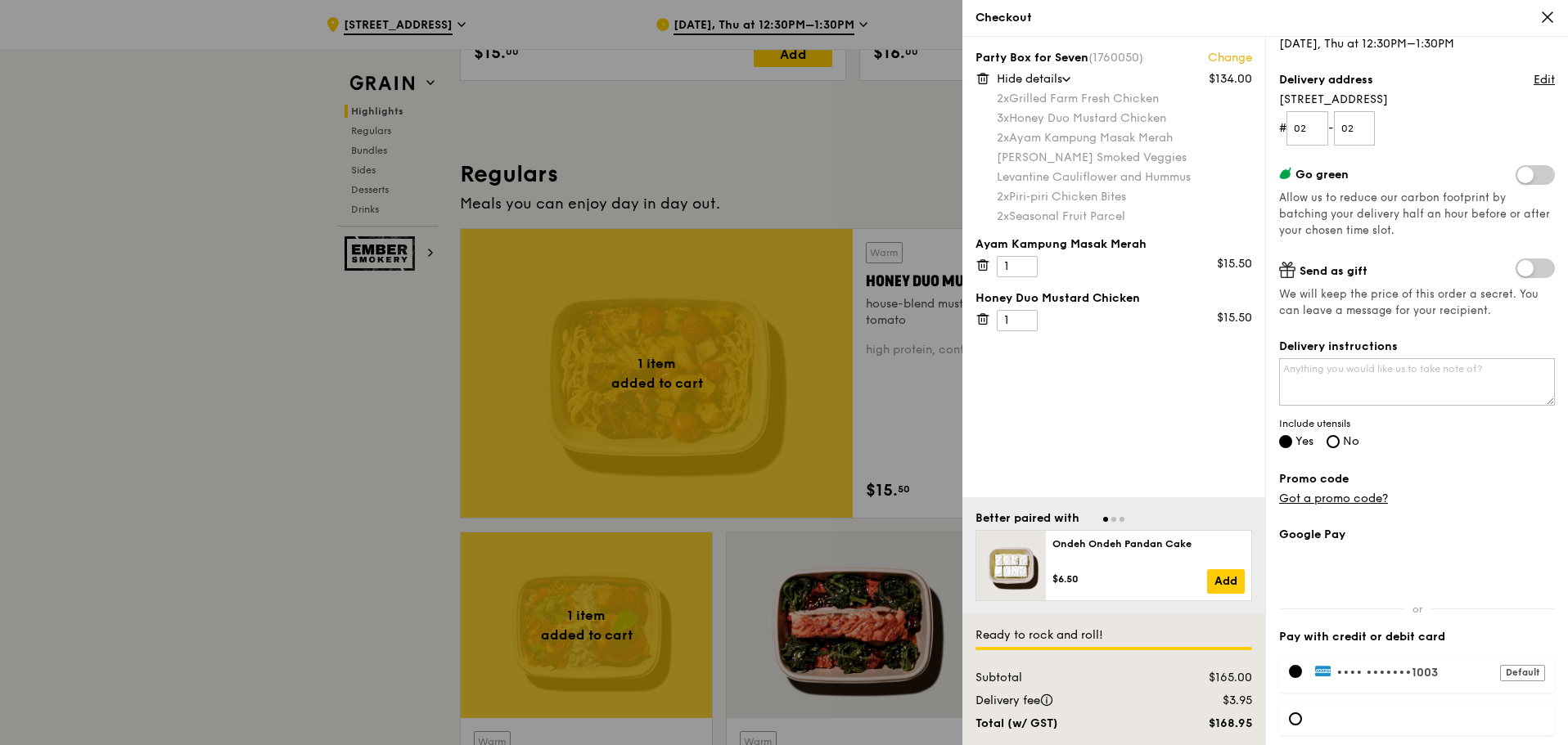
scroll to position [245, 0]
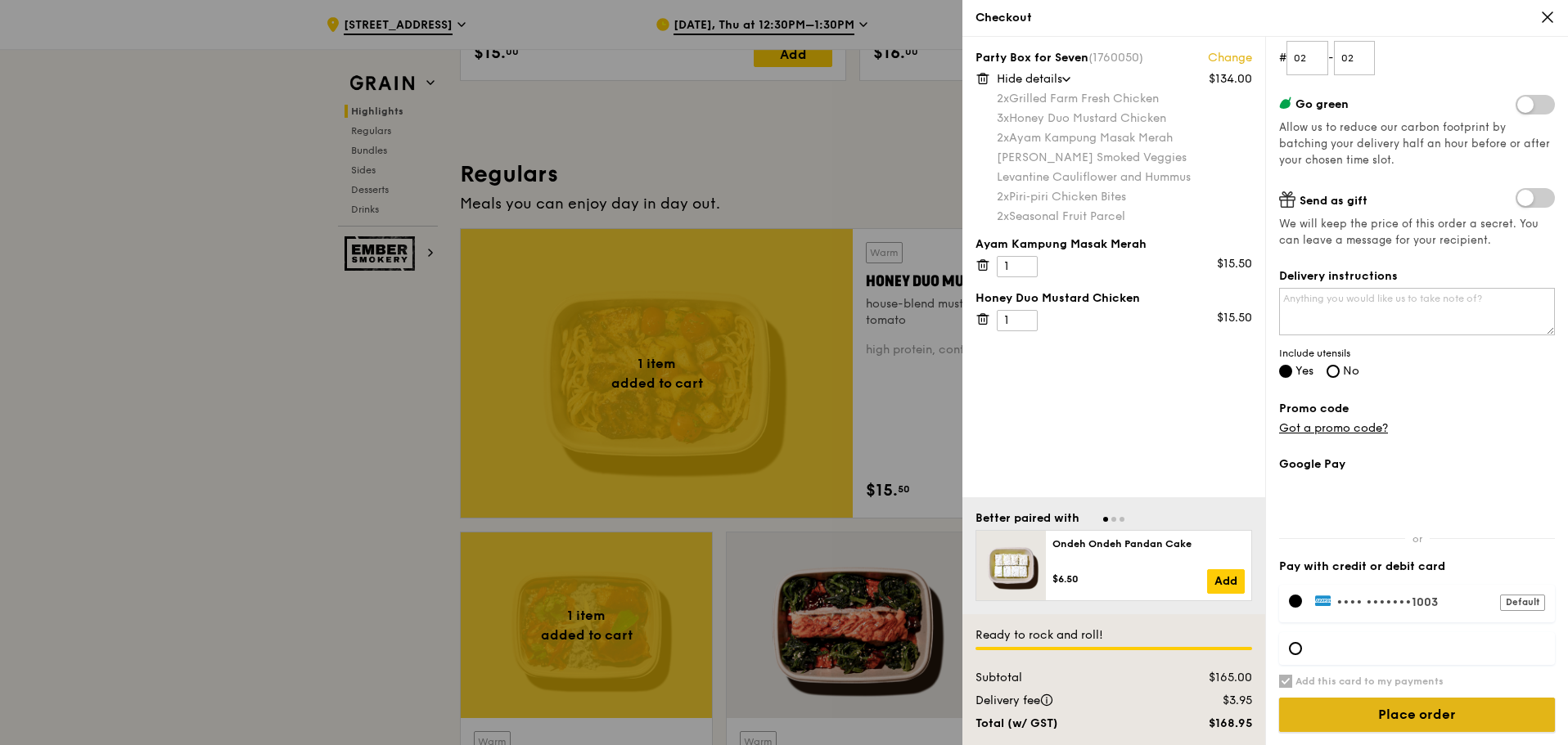
click at [1461, 713] on input "Place order" at bounding box center [1417, 715] width 276 height 34
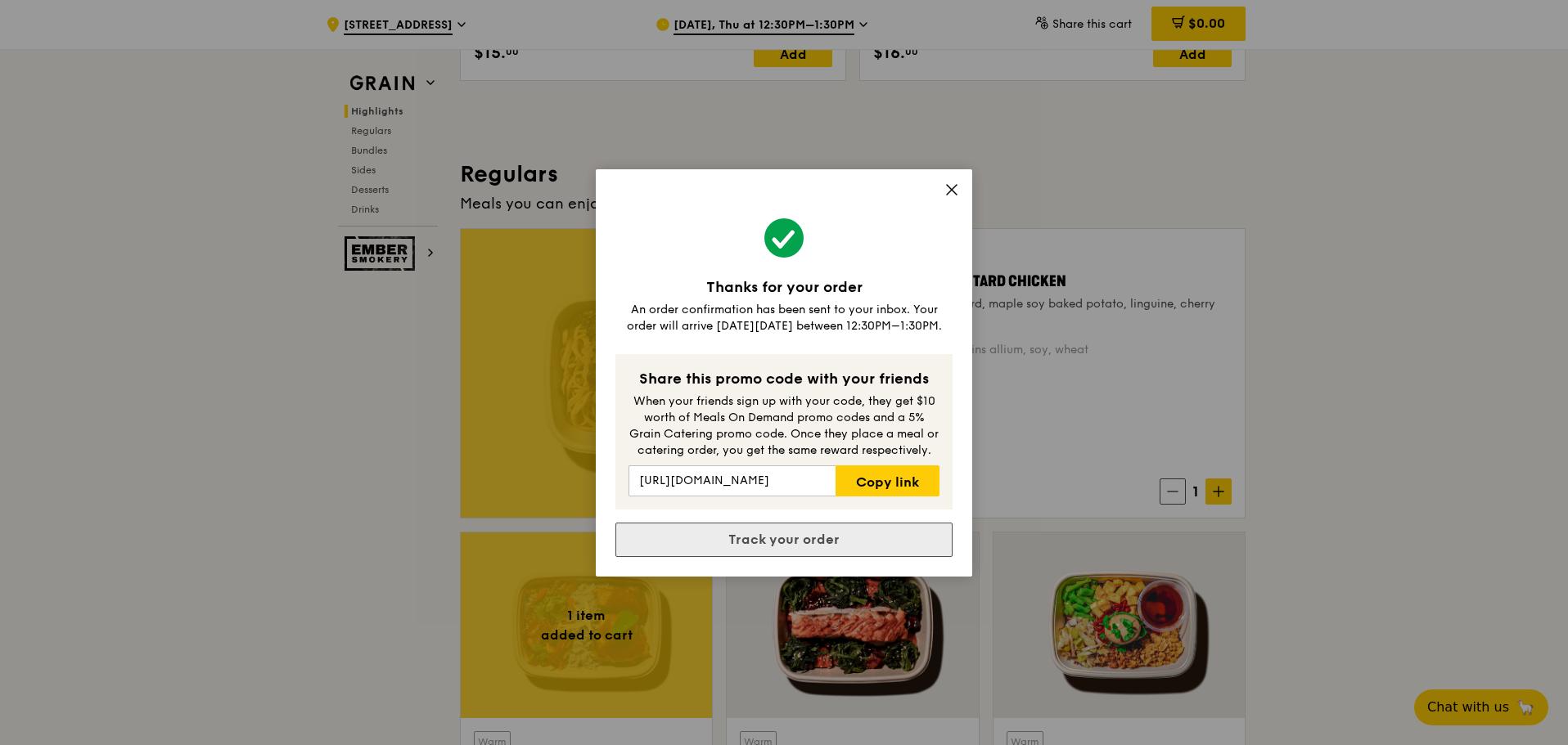
click at [852, 533] on link "Track your order" at bounding box center [784, 540] width 337 height 34
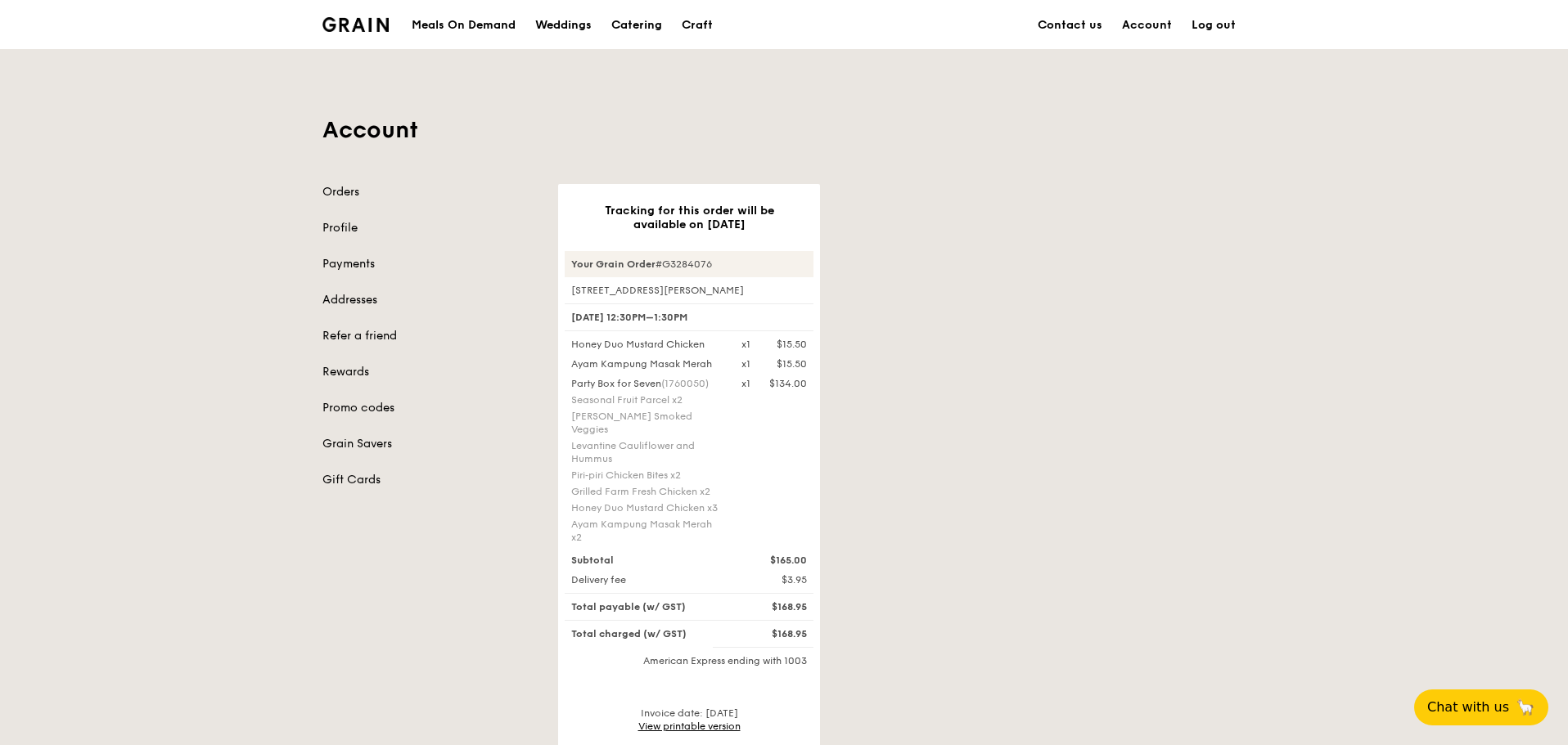
scroll to position [164, 0]
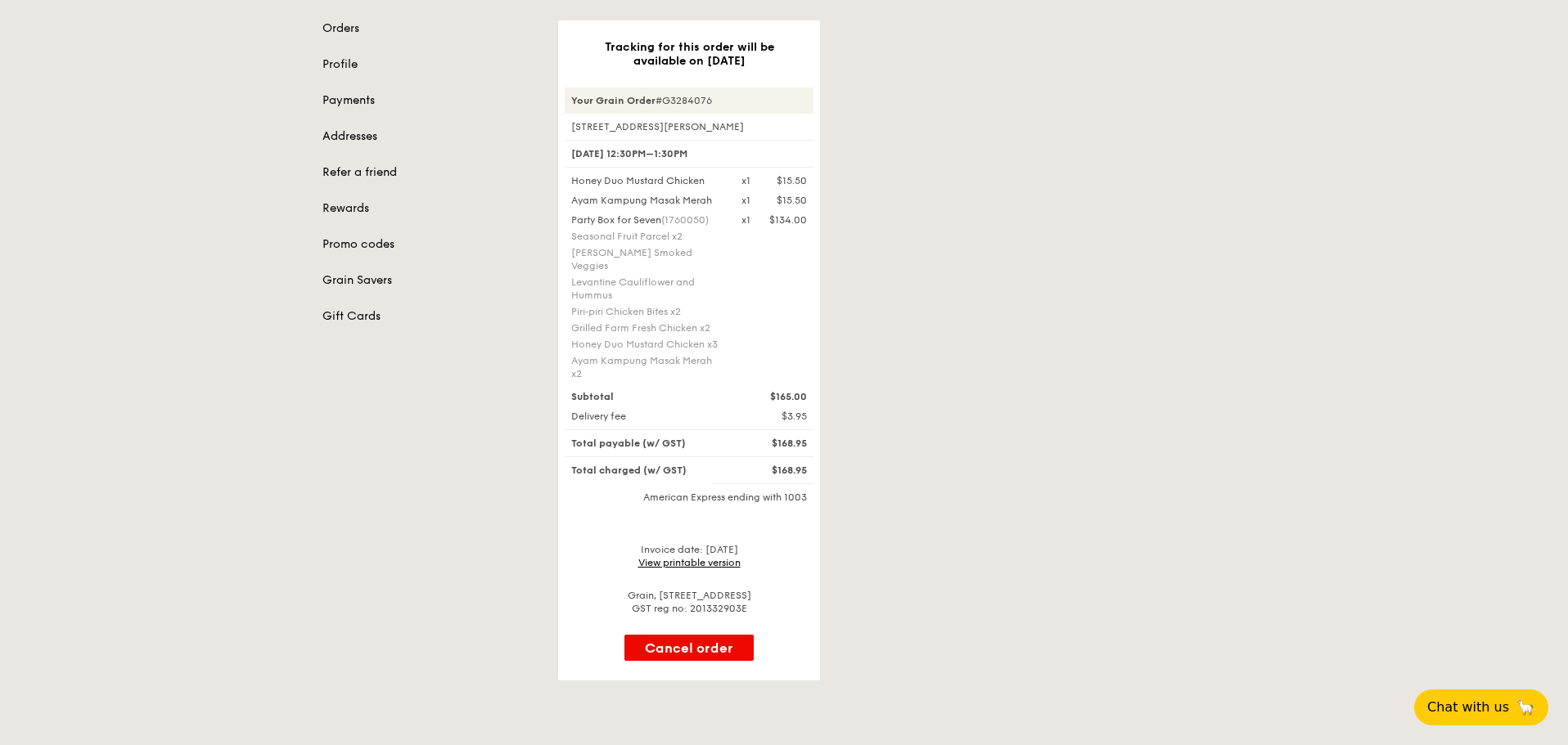
click at [699, 543] on div "Invoice date: [DATE] View printable version" at bounding box center [689, 556] width 249 height 26
click at [696, 558] on link "View printable version" at bounding box center [689, 563] width 102 height 11
